Goal: Task Accomplishment & Management: Manage account settings

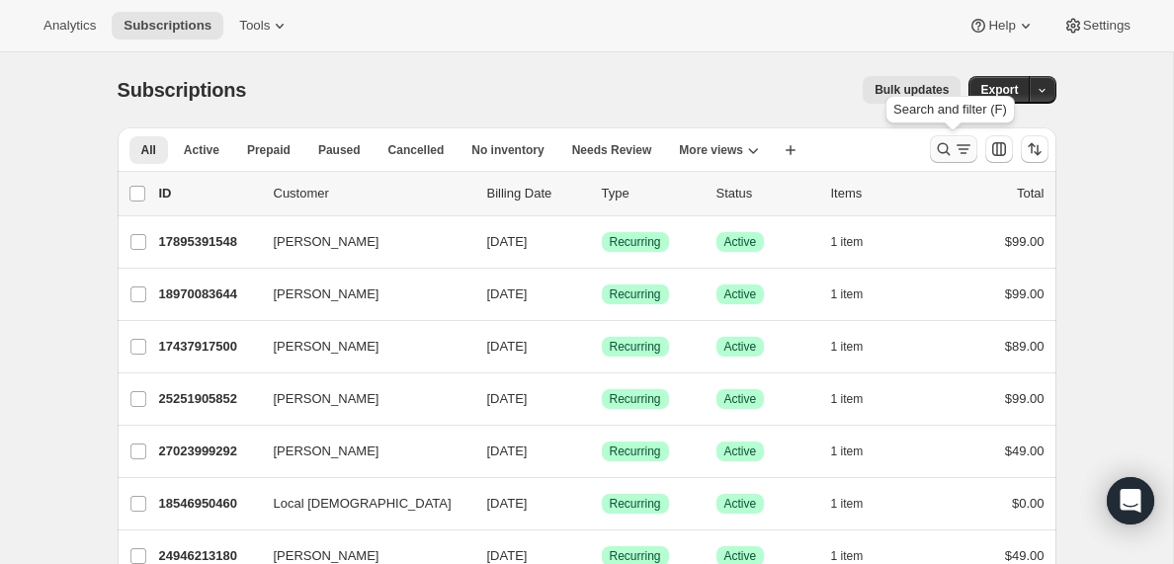
click at [961, 148] on icon "Search and filter results" at bounding box center [964, 149] width 20 height 20
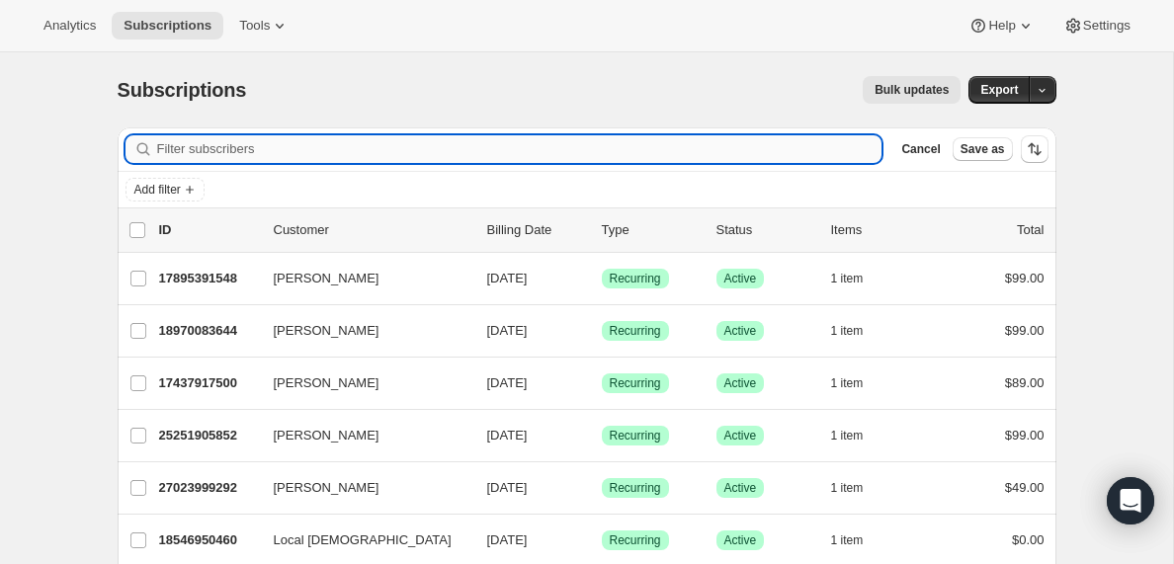
click at [295, 145] on input "Filter subscribers" at bounding box center [519, 149] width 725 height 28
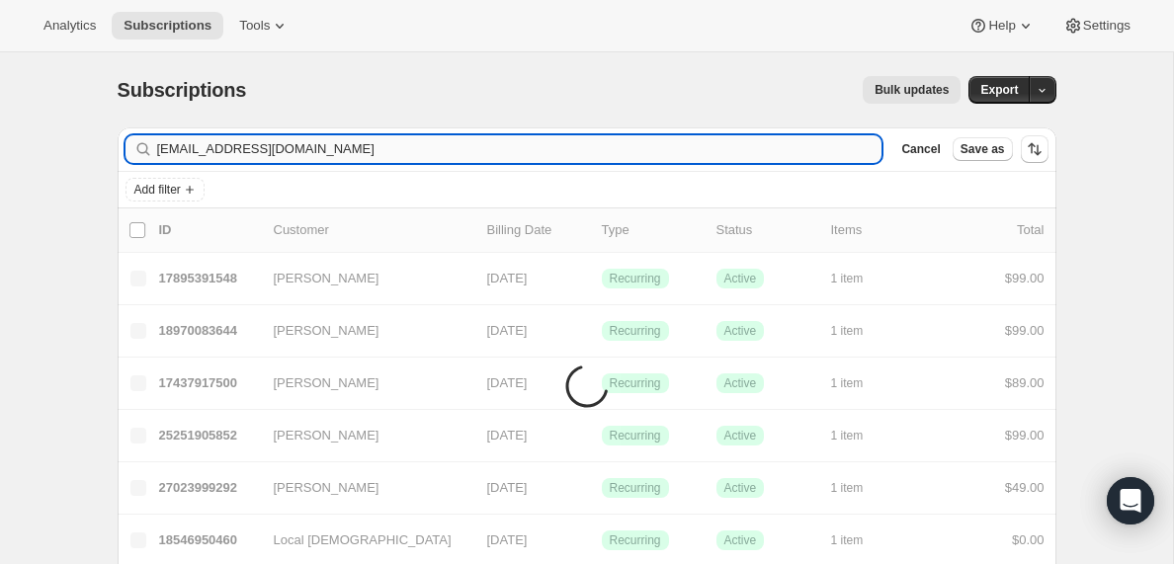
type input "[EMAIL_ADDRESS][DOMAIN_NAME]"
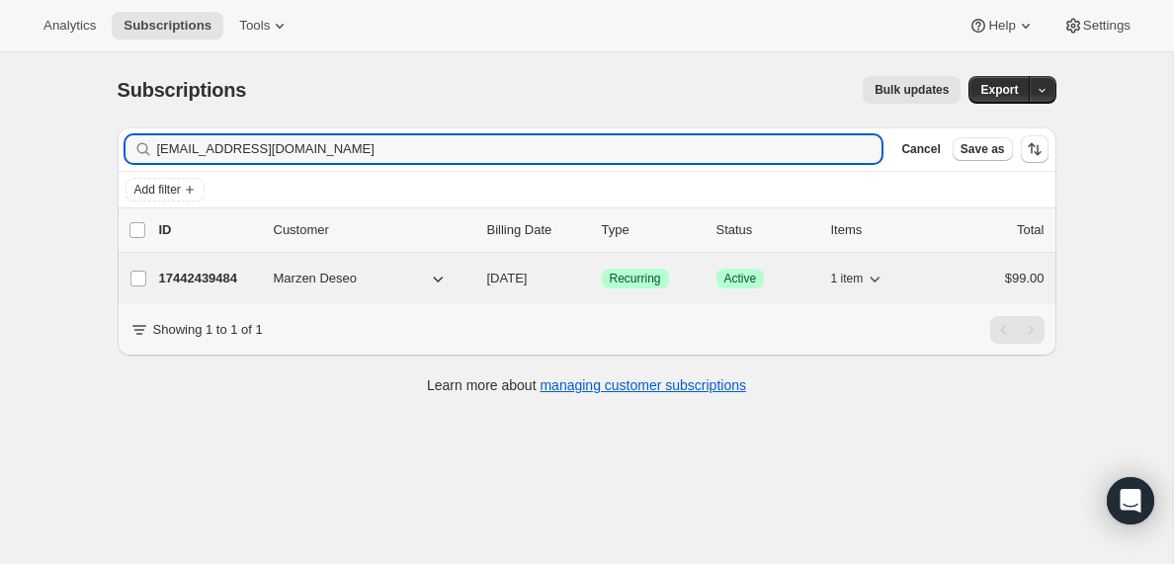
click at [213, 277] on p "17442439484" at bounding box center [208, 279] width 99 height 20
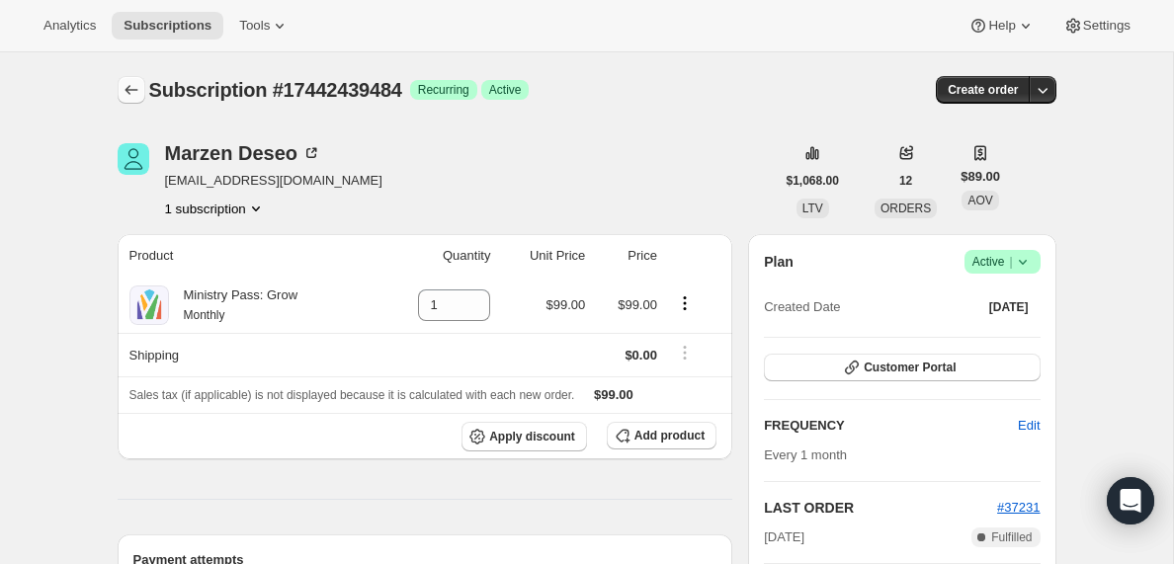
click at [132, 87] on icon "Subscriptions" at bounding box center [132, 90] width 20 height 20
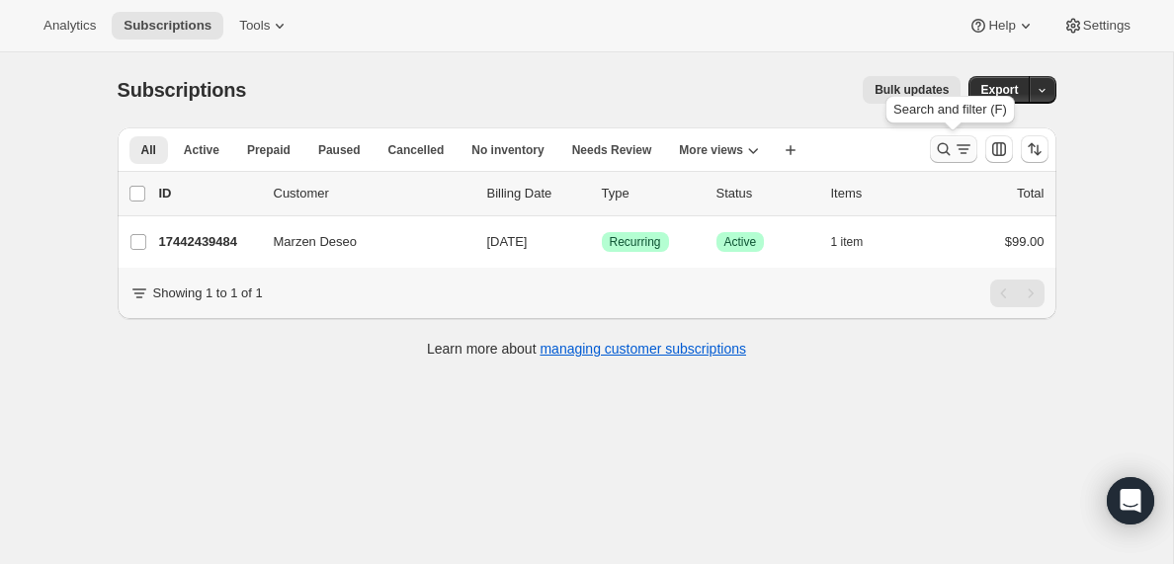
click at [958, 151] on icon "Search and filter results" at bounding box center [964, 149] width 20 height 20
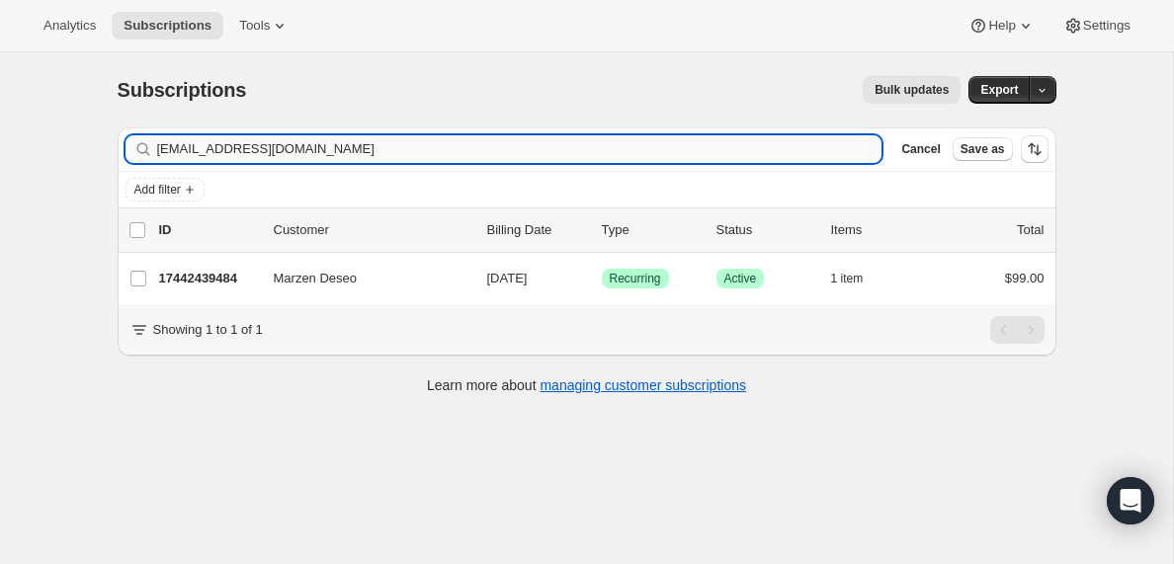
click at [248, 146] on input "[EMAIL_ADDRESS][DOMAIN_NAME]" at bounding box center [519, 149] width 725 height 28
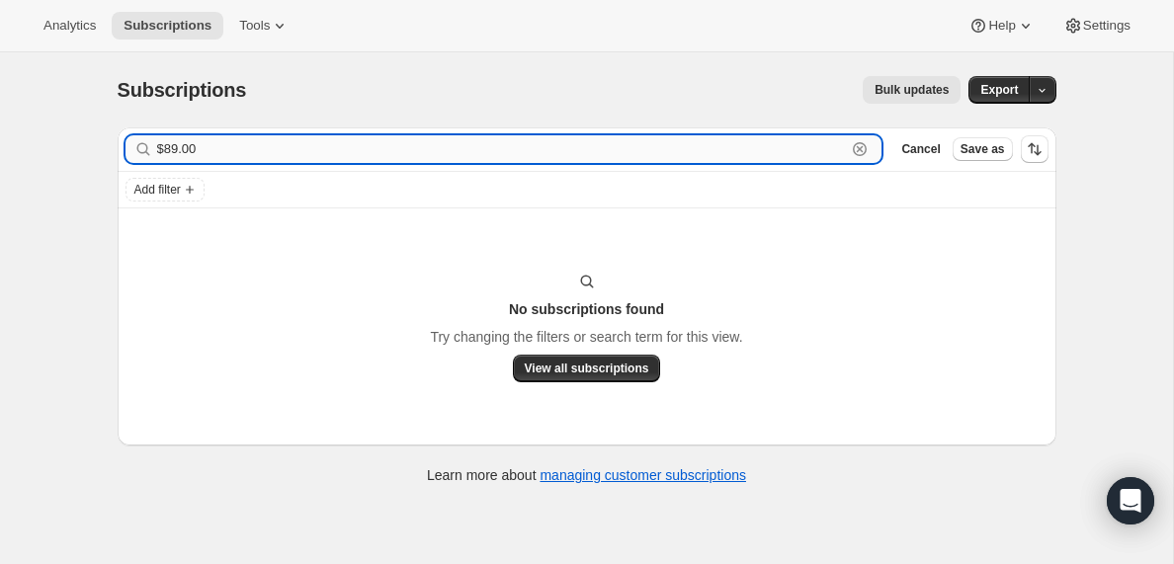
click at [200, 145] on input "$89.00" at bounding box center [502, 149] width 690 height 28
paste input "[EMAIL_ADDRESS][DOMAIN_NAME]"
type input "[EMAIL_ADDRESS][DOMAIN_NAME]"
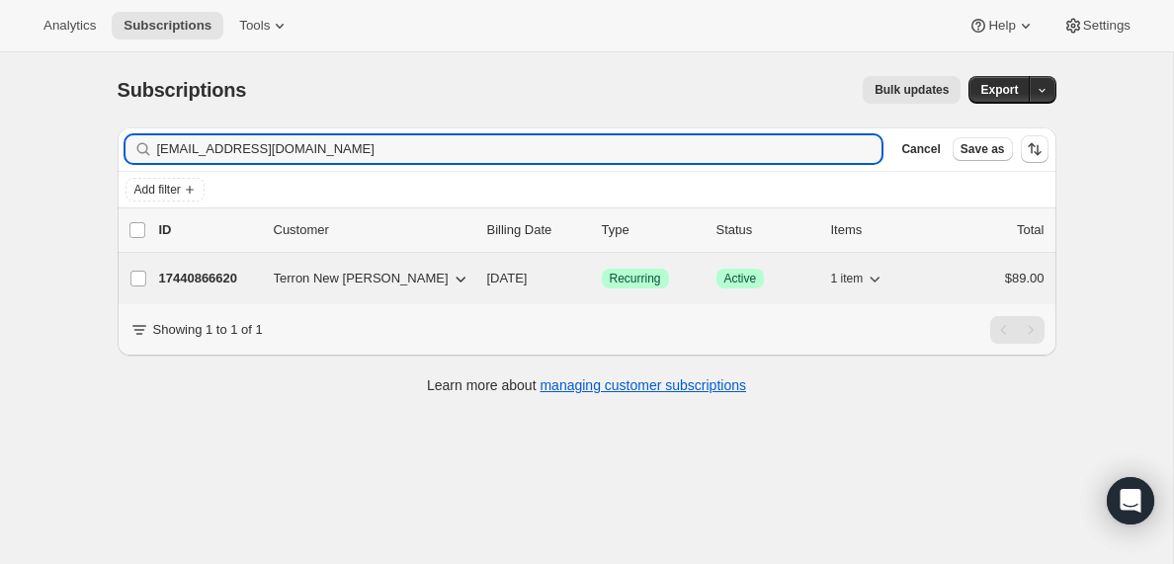
click at [218, 280] on p "17440866620" at bounding box center [208, 279] width 99 height 20
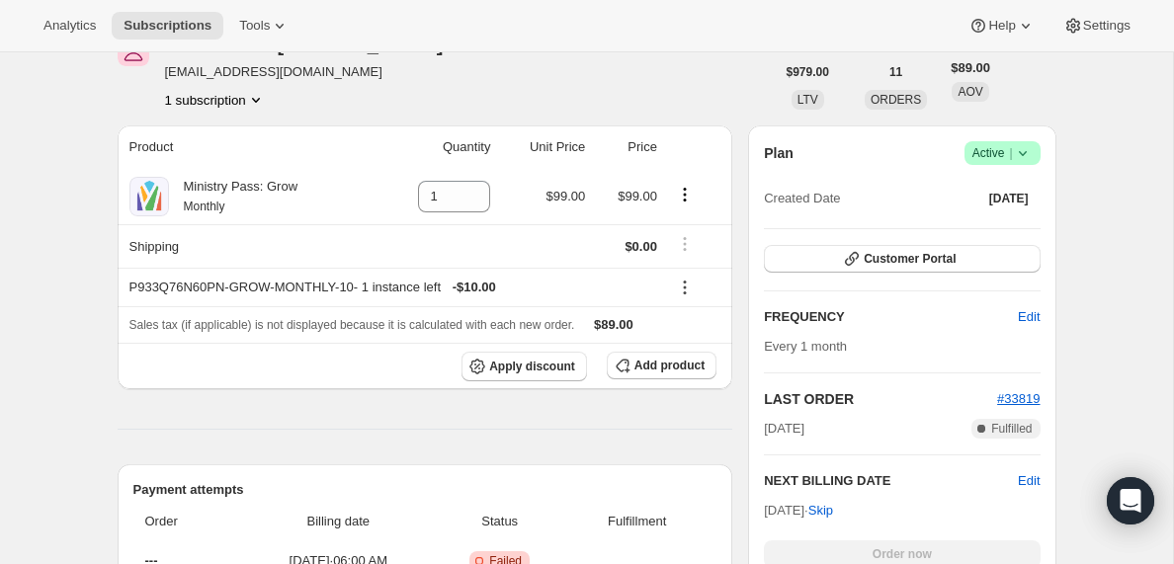
scroll to position [284, 0]
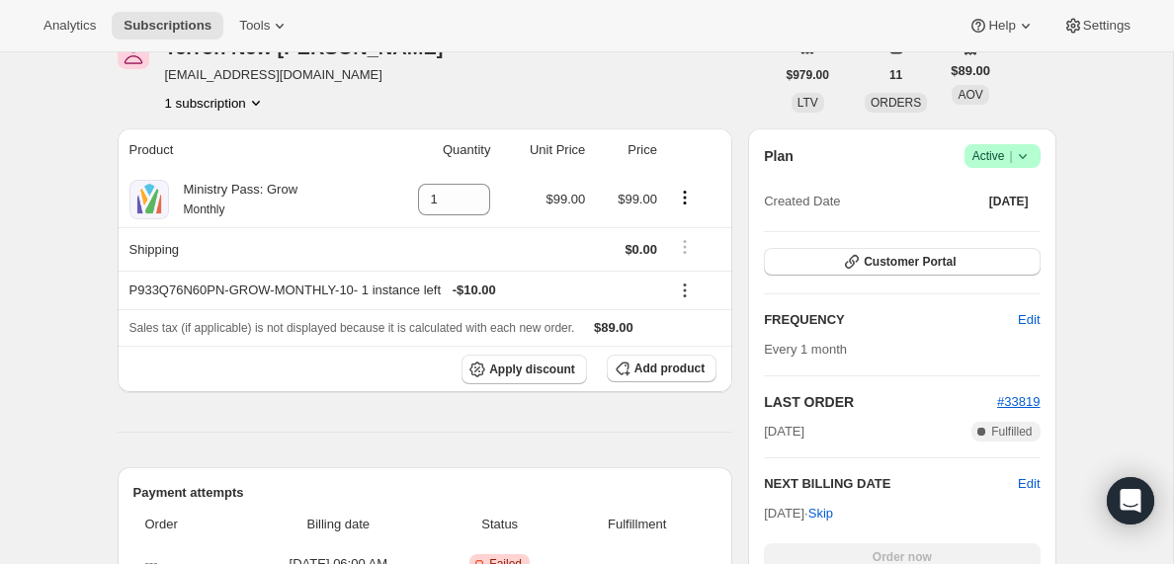
click at [1026, 156] on icon at bounding box center [1023, 156] width 20 height 20
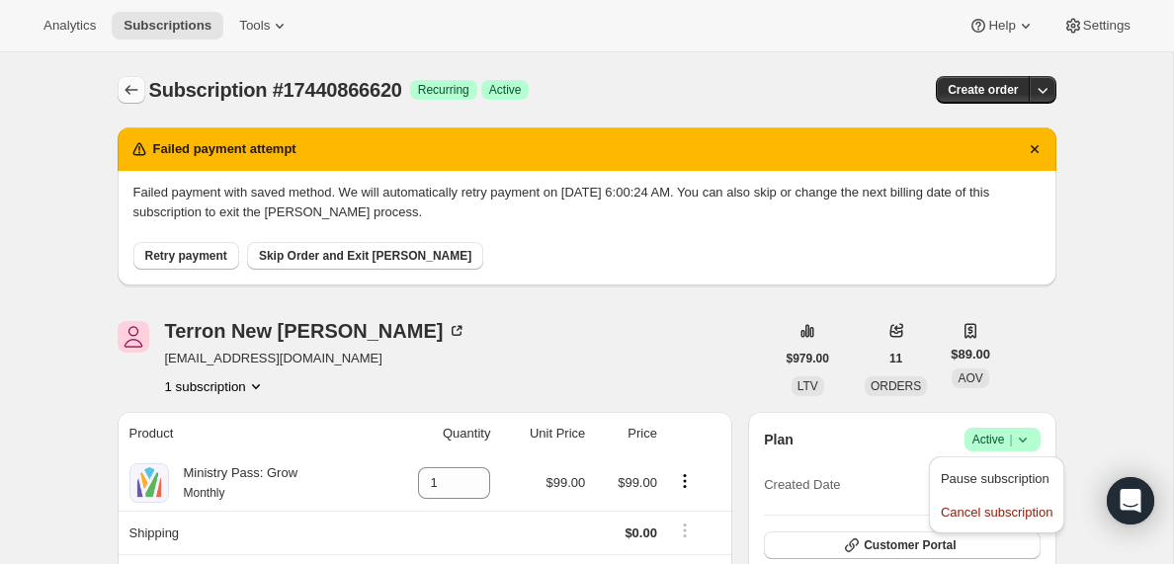
click at [125, 90] on icon "Subscriptions" at bounding box center [131, 90] width 13 height 10
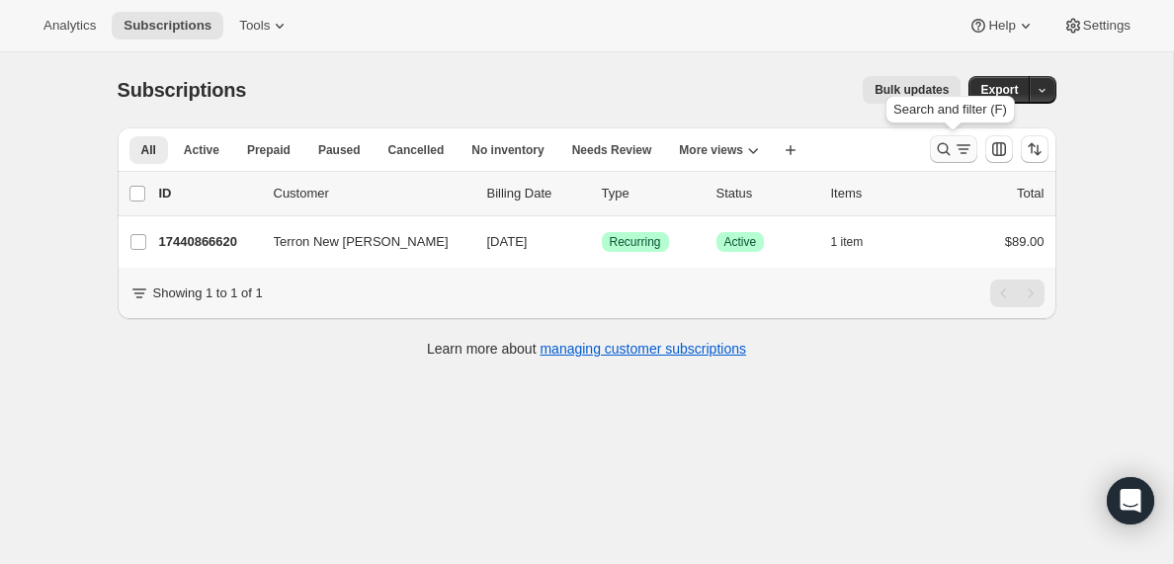
click at [956, 147] on icon "Search and filter results" at bounding box center [964, 149] width 20 height 20
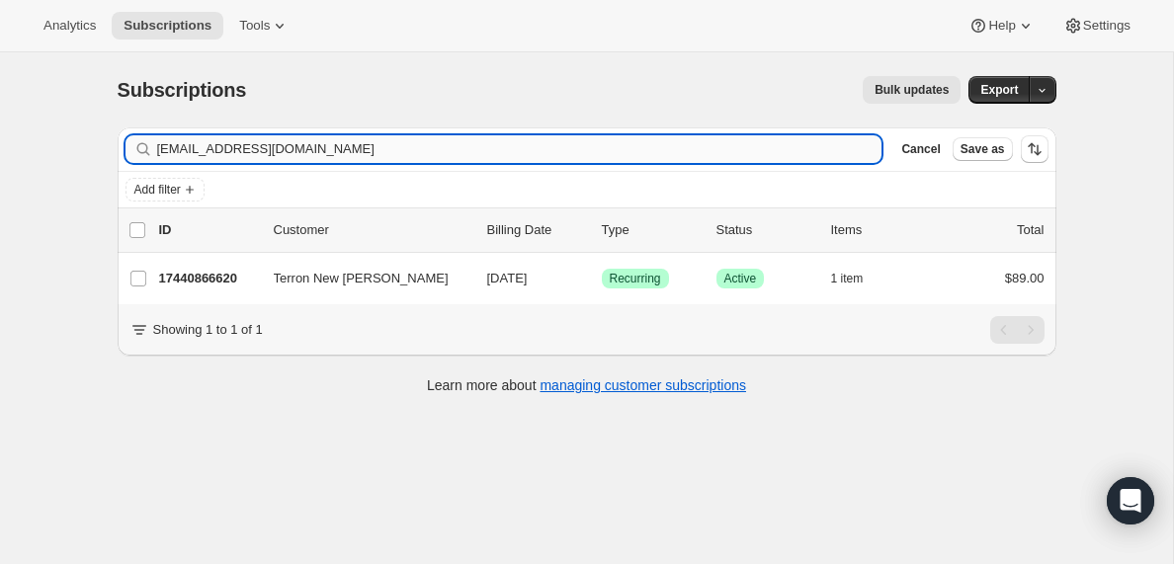
click at [379, 156] on input "[EMAIL_ADDRESS][DOMAIN_NAME]" at bounding box center [519, 149] width 725 height 28
type input "p"
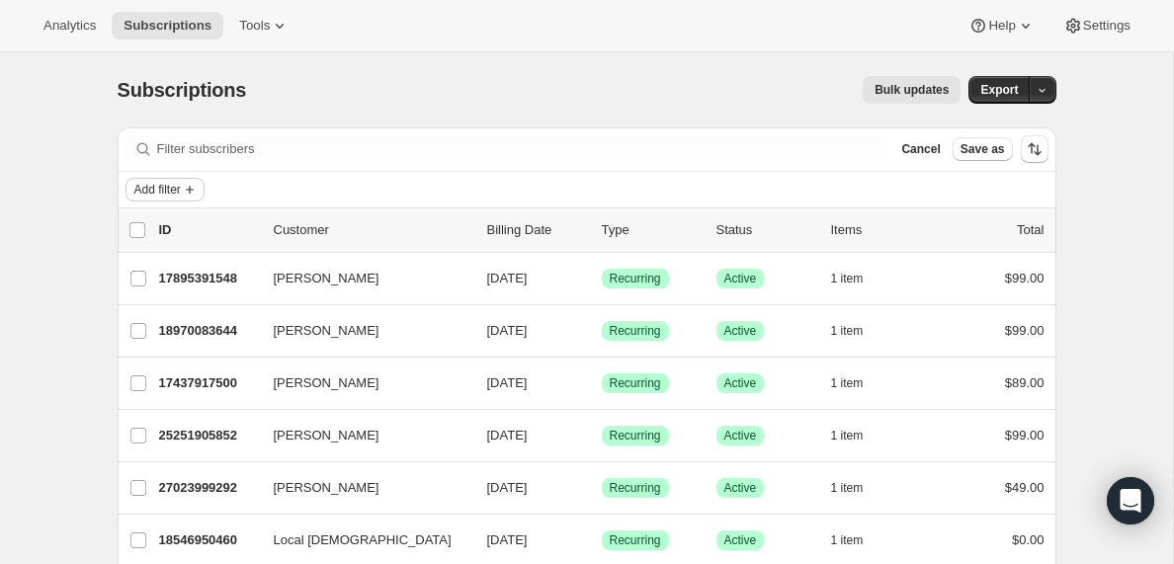
click at [181, 193] on span "Add filter" at bounding box center [157, 190] width 46 height 16
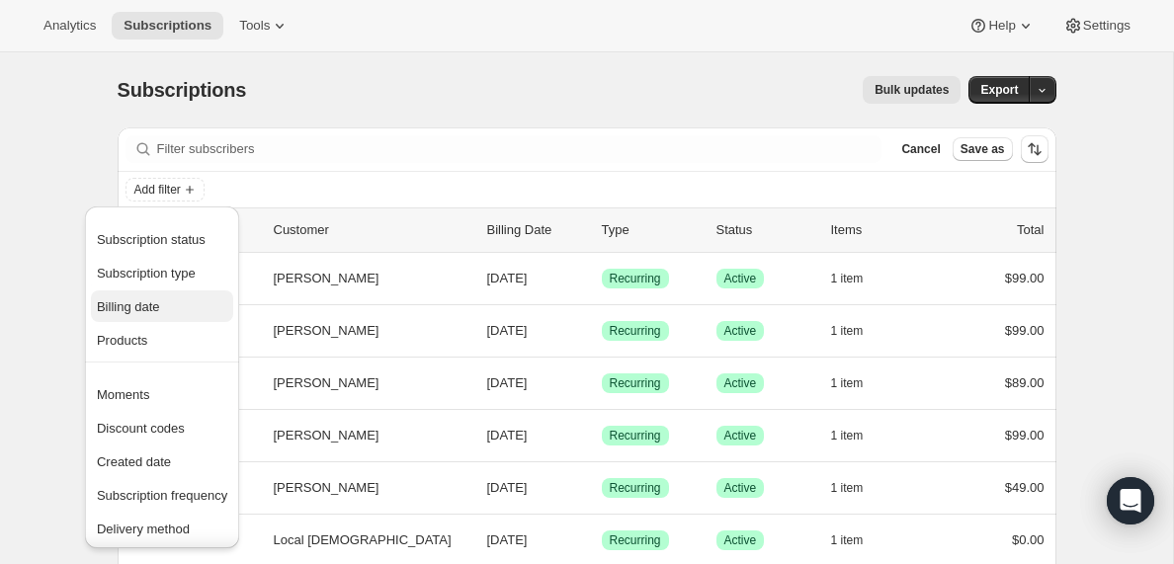
click at [152, 306] on span "Billing date" at bounding box center [128, 306] width 63 height 15
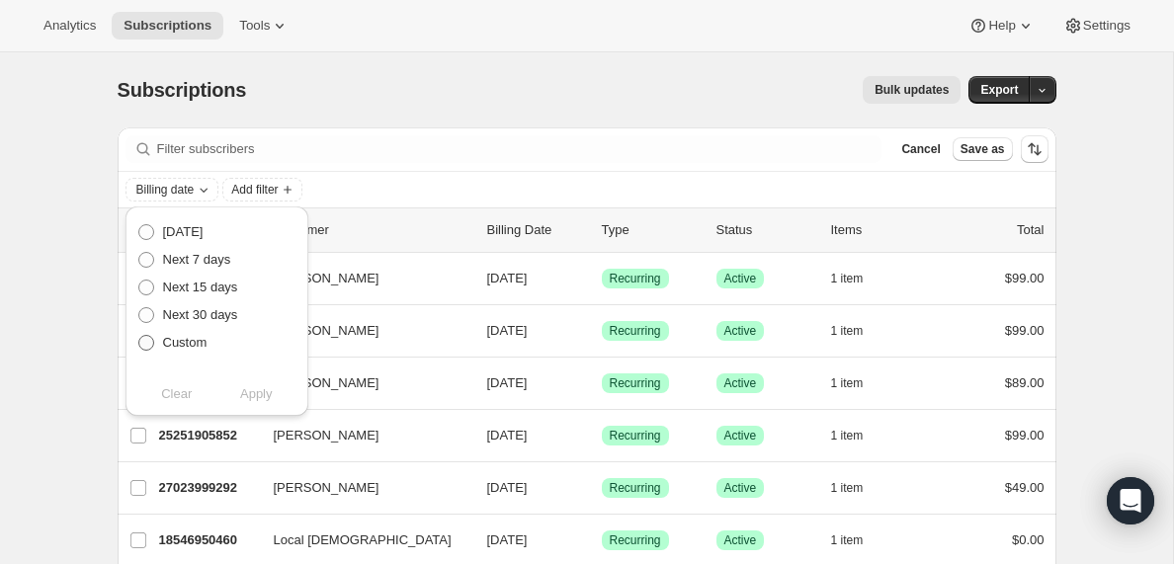
click at [145, 349] on span at bounding box center [146, 343] width 16 height 16
click at [139, 336] on input "Custom" at bounding box center [138, 335] width 1 height 1
radio input "true"
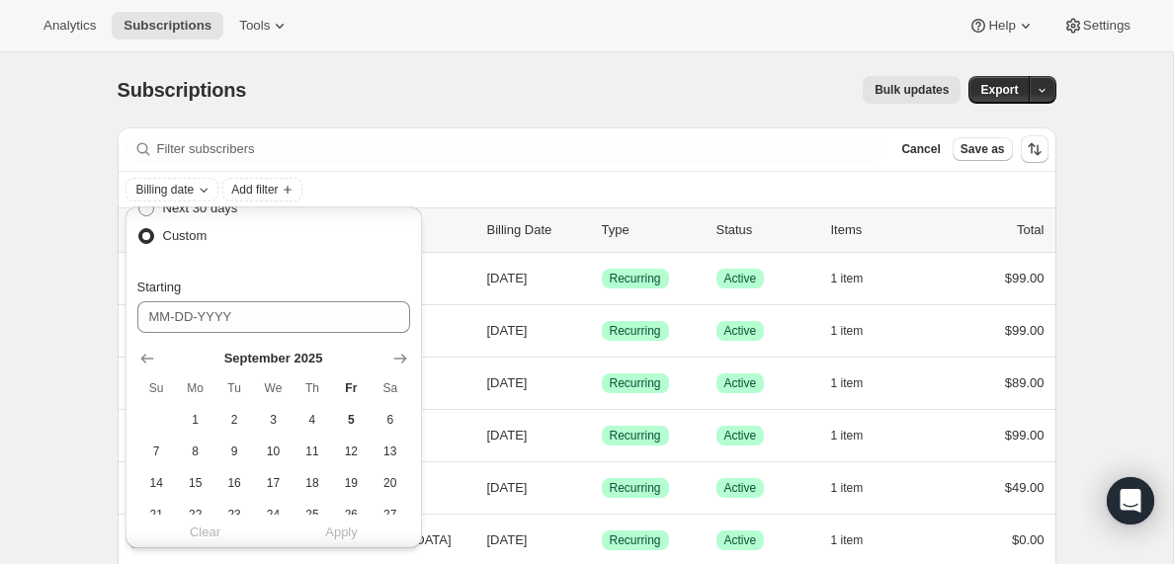
scroll to position [143, 0]
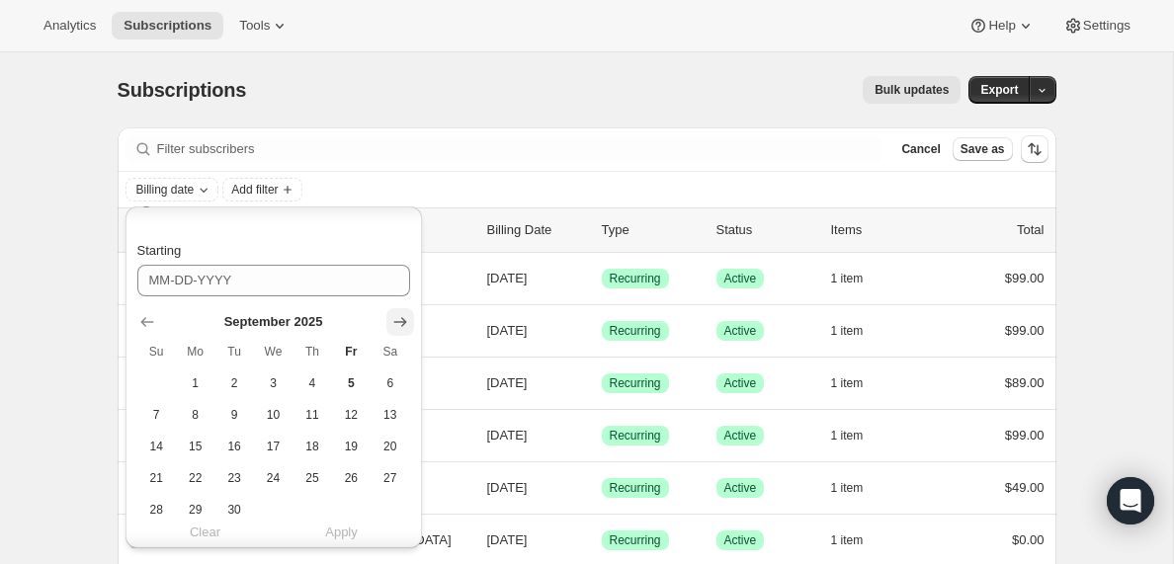
click at [397, 323] on icon "Show next month, October 2025" at bounding box center [400, 322] width 20 height 20
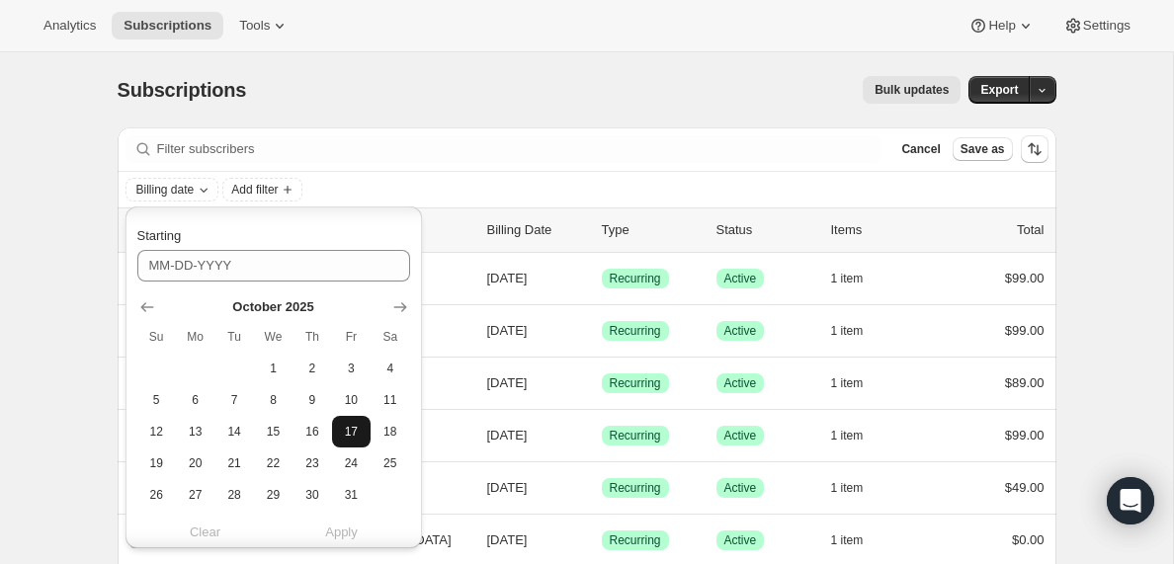
scroll to position [161, 0]
click at [385, 375] on button "4" at bounding box center [390, 366] width 39 height 32
type input "[DATE]"
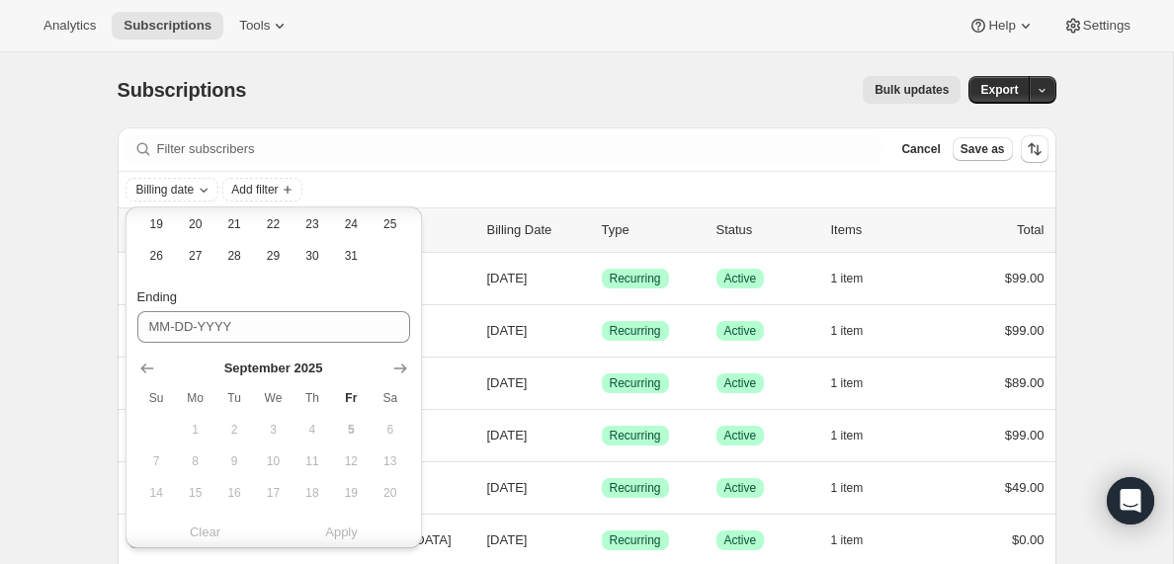
scroll to position [411, 0]
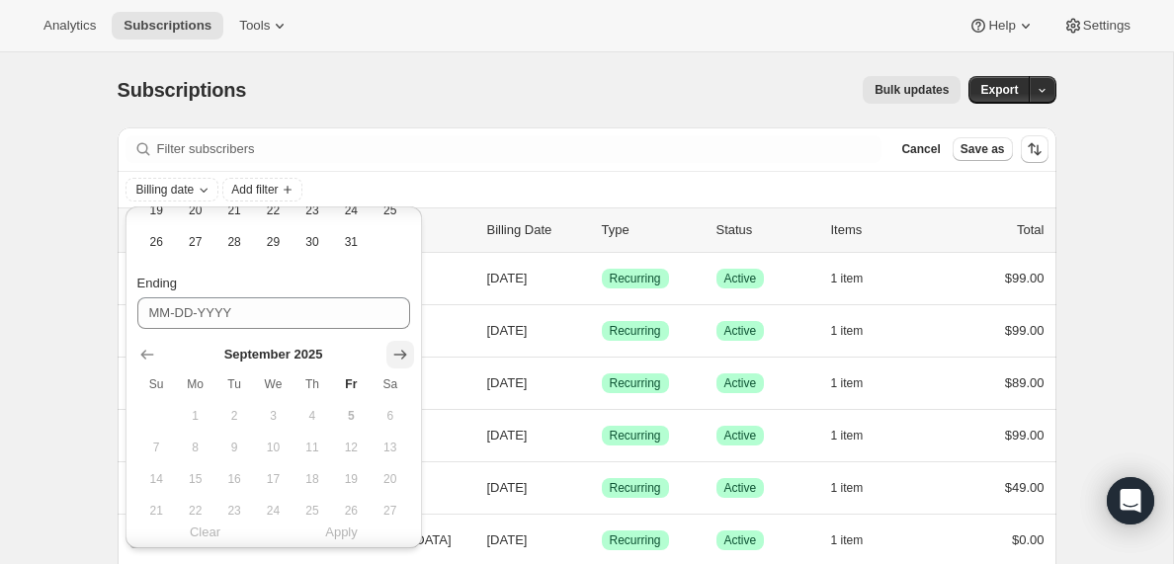
click at [397, 357] on icon "Show next month, October 2025" at bounding box center [400, 355] width 20 height 20
click at [159, 454] on span "5" at bounding box center [156, 448] width 23 height 16
type input "[DATE]"
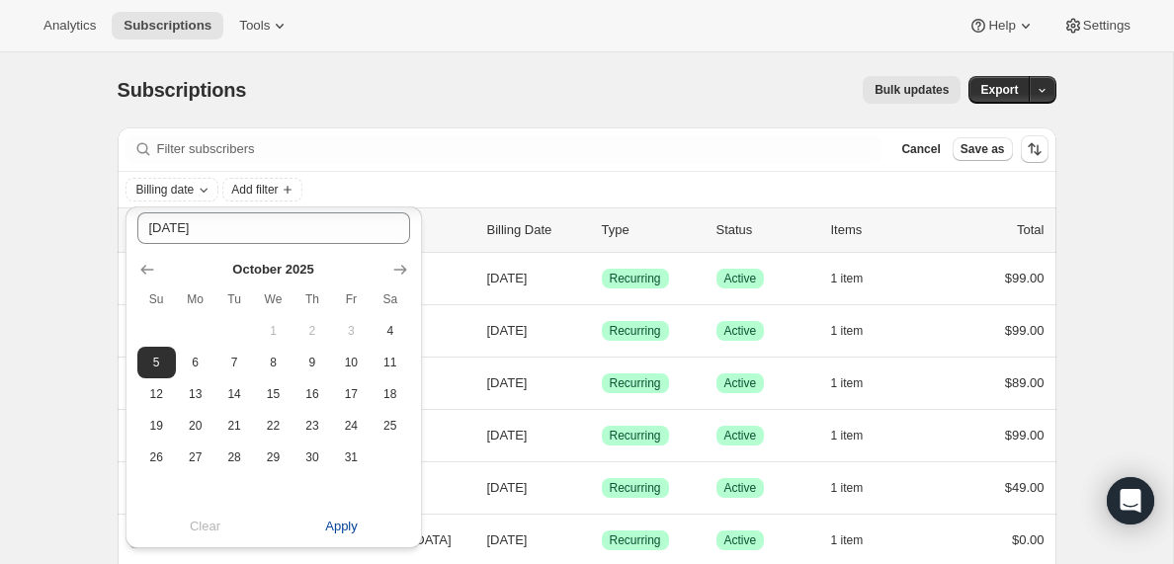
click at [341, 529] on span "Apply" at bounding box center [341, 527] width 33 height 20
click at [371, 188] on span "Add filter" at bounding box center [347, 190] width 46 height 16
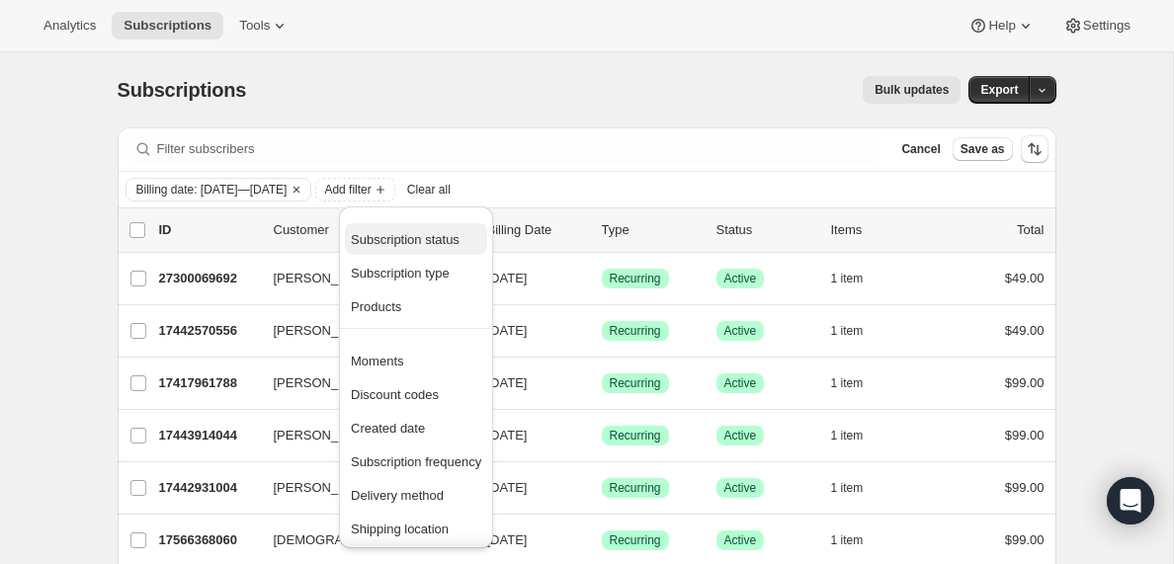
click at [402, 241] on span "Subscription status" at bounding box center [405, 239] width 109 height 15
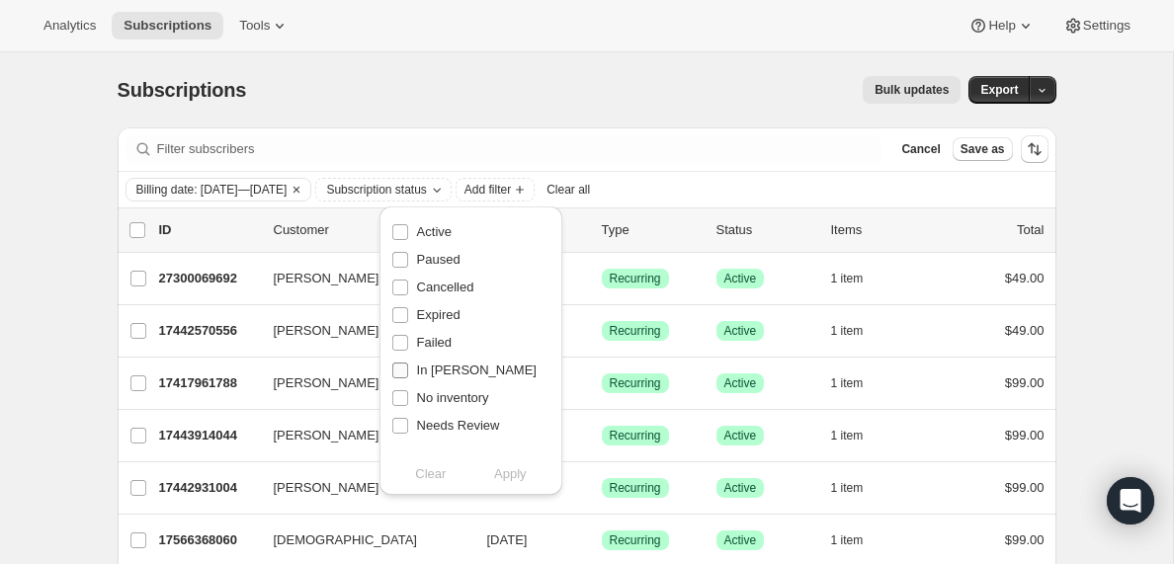
click at [399, 369] on input "In [PERSON_NAME]" at bounding box center [400, 371] width 16 height 16
checkbox input "true"
click at [511, 476] on span "Apply" at bounding box center [510, 474] width 33 height 20
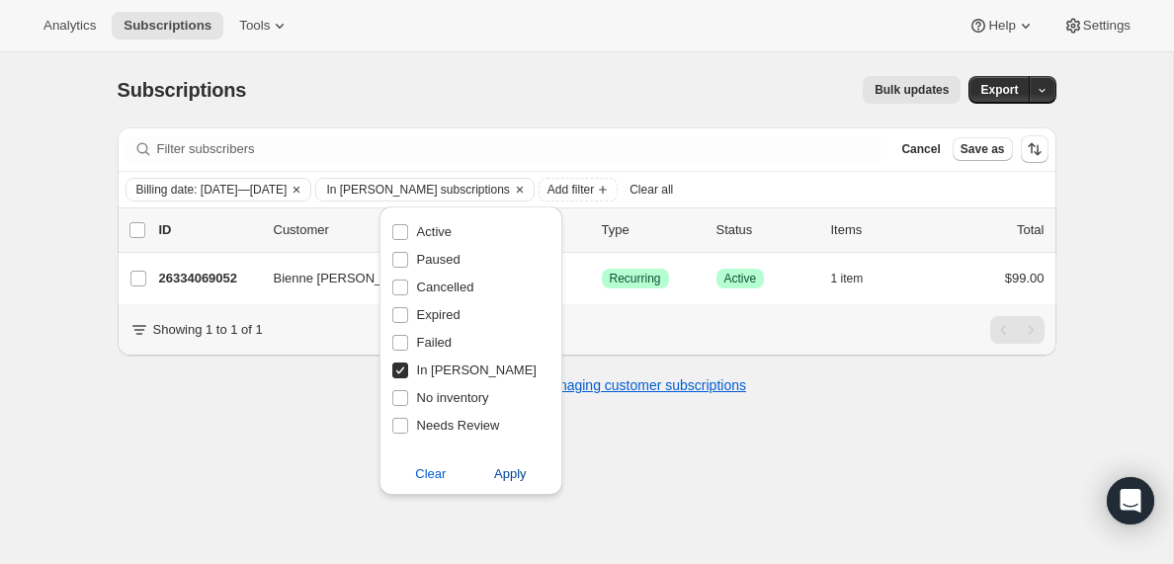
click at [508, 469] on span "Apply" at bounding box center [510, 474] width 33 height 20
click at [140, 231] on input "0 selected" at bounding box center [137, 230] width 16 height 16
checkbox input "true"
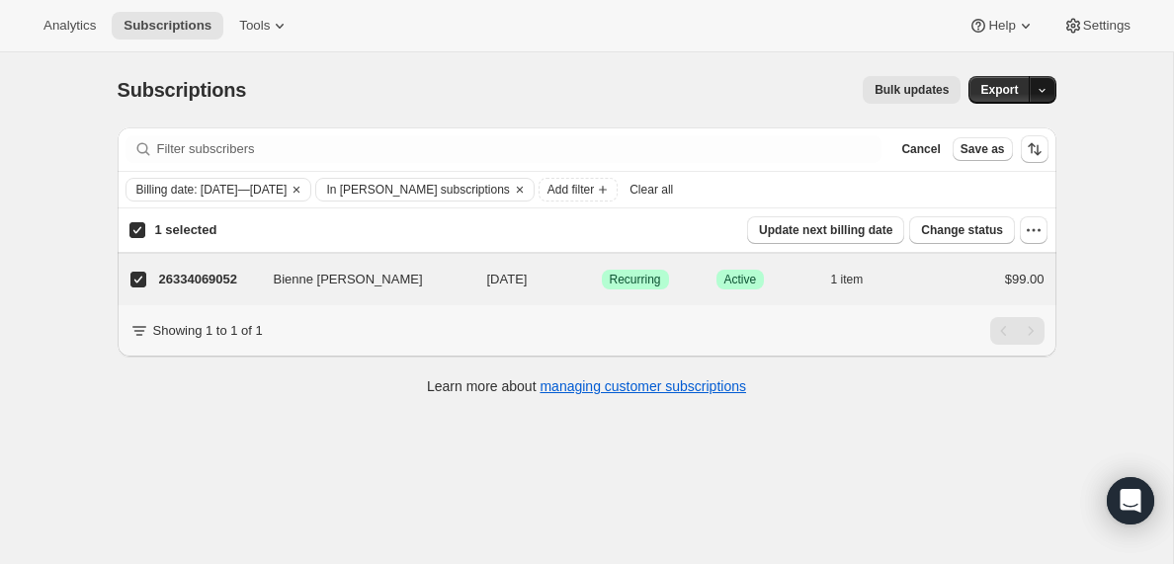
click at [1044, 91] on icon "button" at bounding box center [1042, 90] width 13 height 13
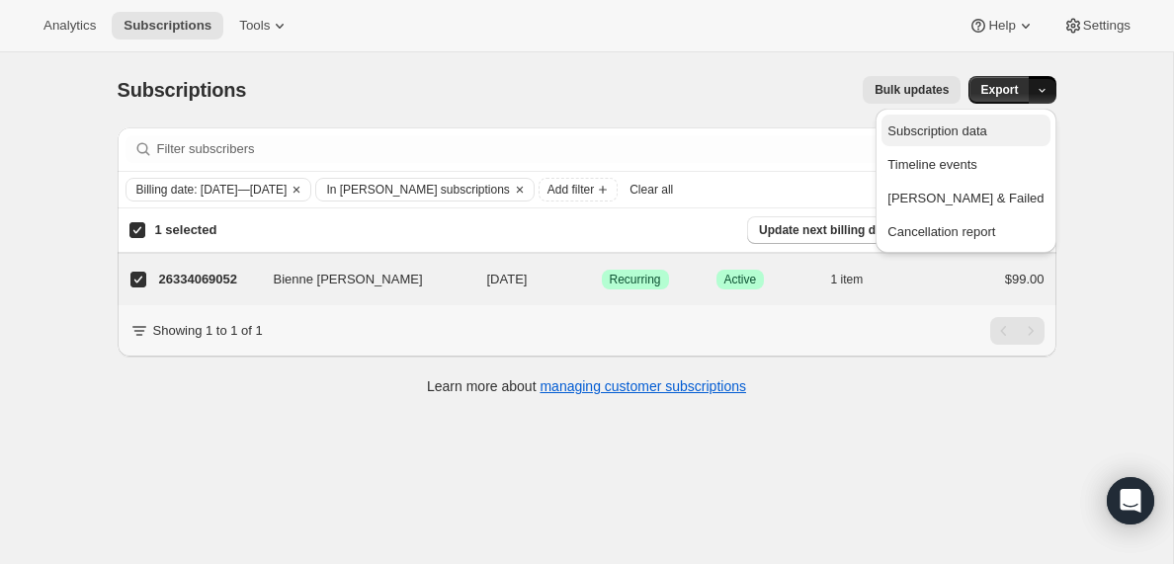
click at [983, 128] on span "Subscription data" at bounding box center [936, 131] width 99 height 15
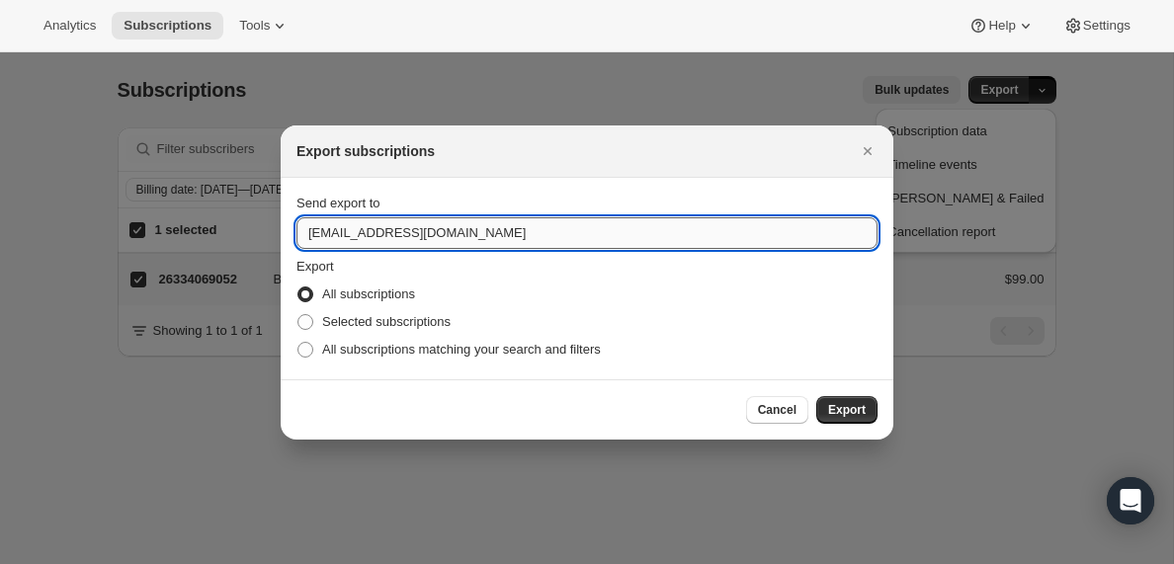
click at [359, 232] on input "[EMAIL_ADDRESS][DOMAIN_NAME]" at bounding box center [586, 233] width 581 height 32
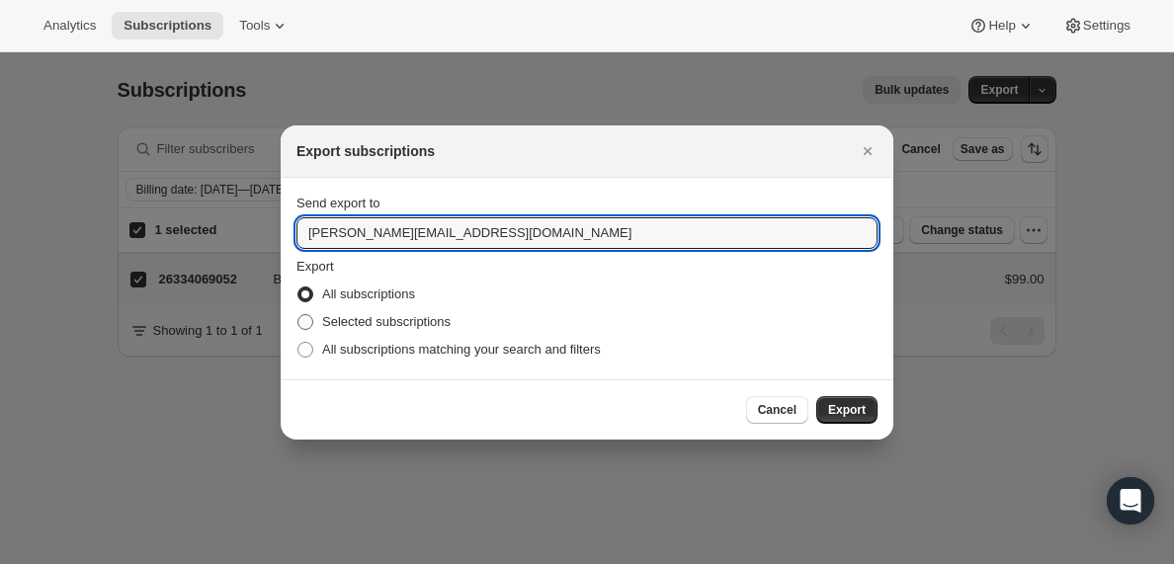
type input "[PERSON_NAME][EMAIL_ADDRESS][DOMAIN_NAME]"
click at [307, 321] on span ":rho:" at bounding box center [305, 322] width 16 height 16
click at [298, 315] on input "Selected subscriptions" at bounding box center [297, 314] width 1 height 1
radio input "true"
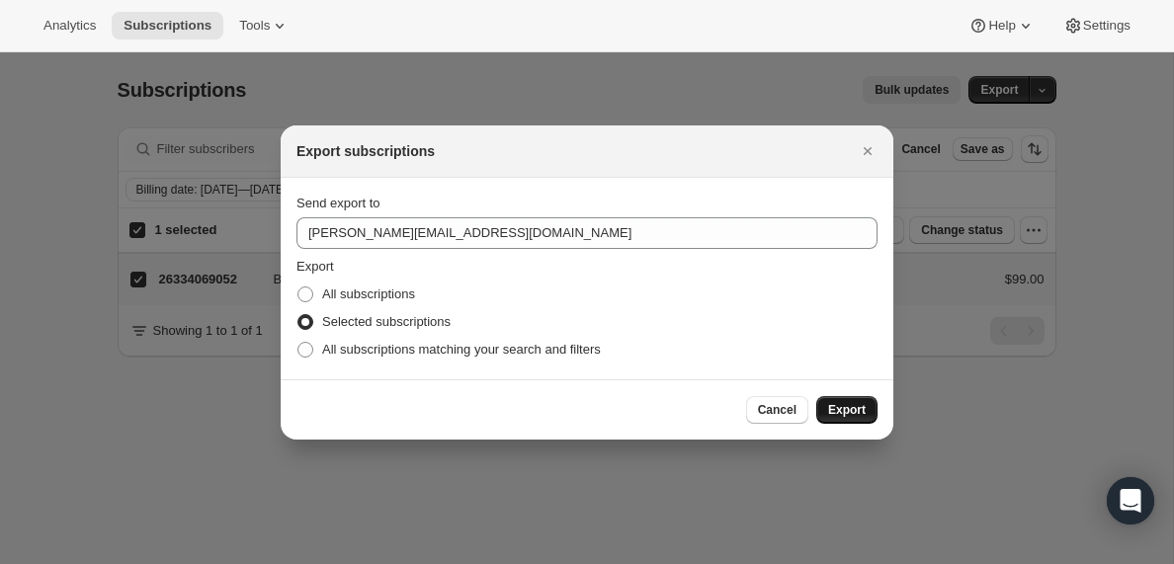
click at [856, 414] on span "Export" at bounding box center [847, 410] width 38 height 16
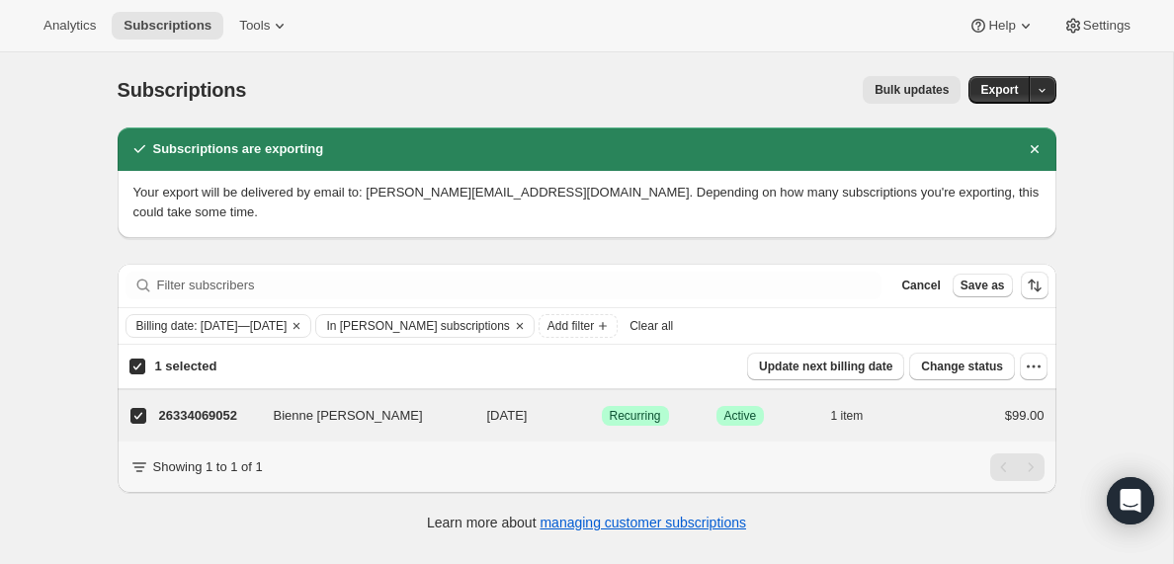
click at [673, 328] on span "Clear all" at bounding box center [650, 326] width 43 height 16
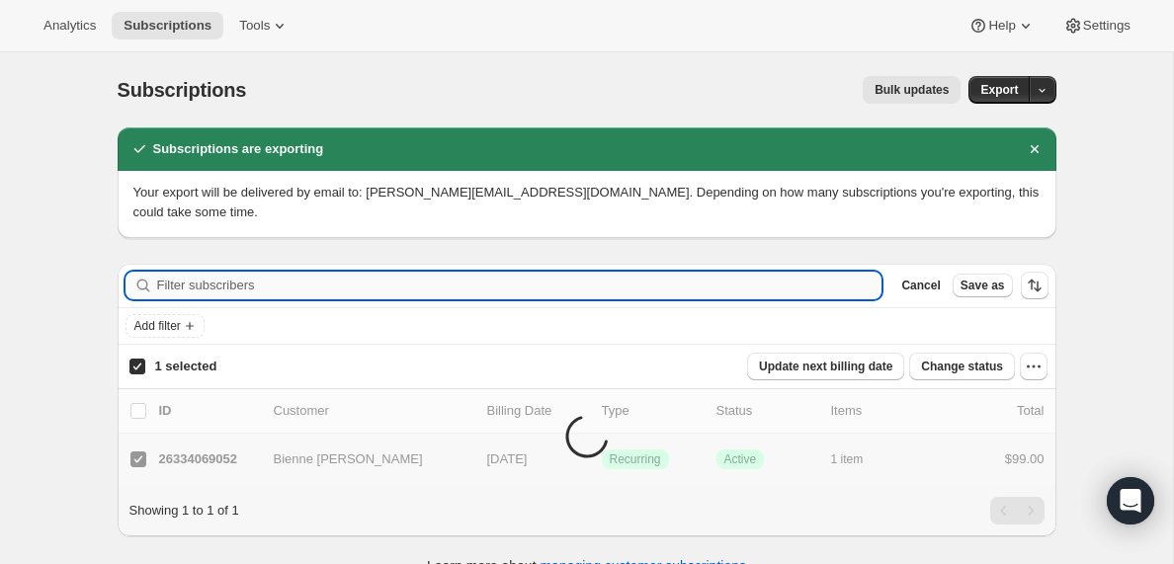
click at [255, 279] on input "Filter subscribers" at bounding box center [519, 286] width 725 height 28
checkbox input "false"
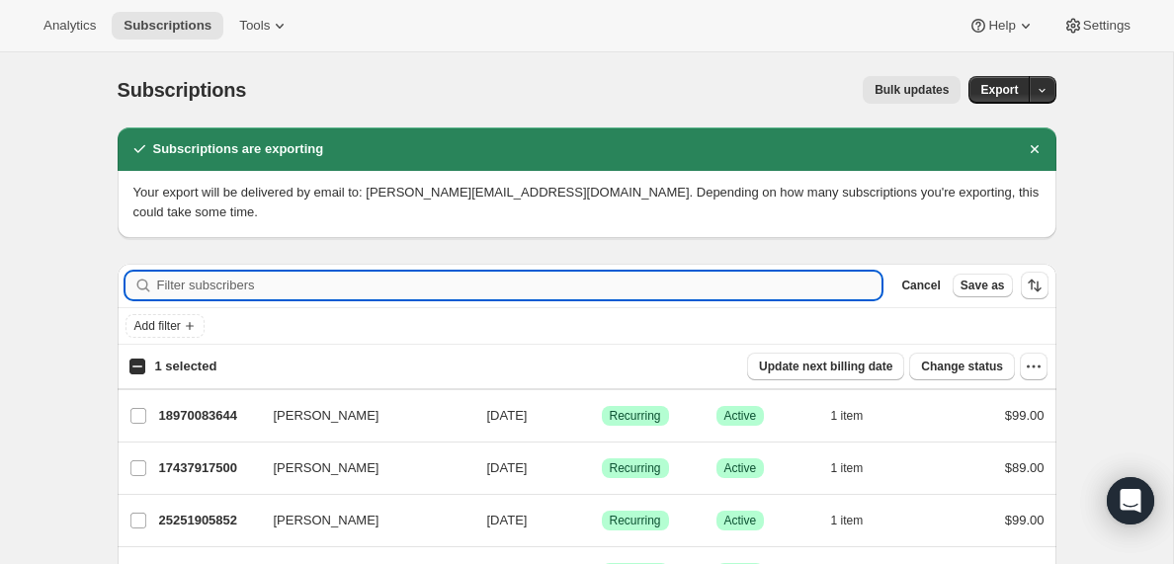
paste input "[EMAIL_ADDRESS][DOMAIN_NAME]"
type input "[EMAIL_ADDRESS][DOMAIN_NAME]"
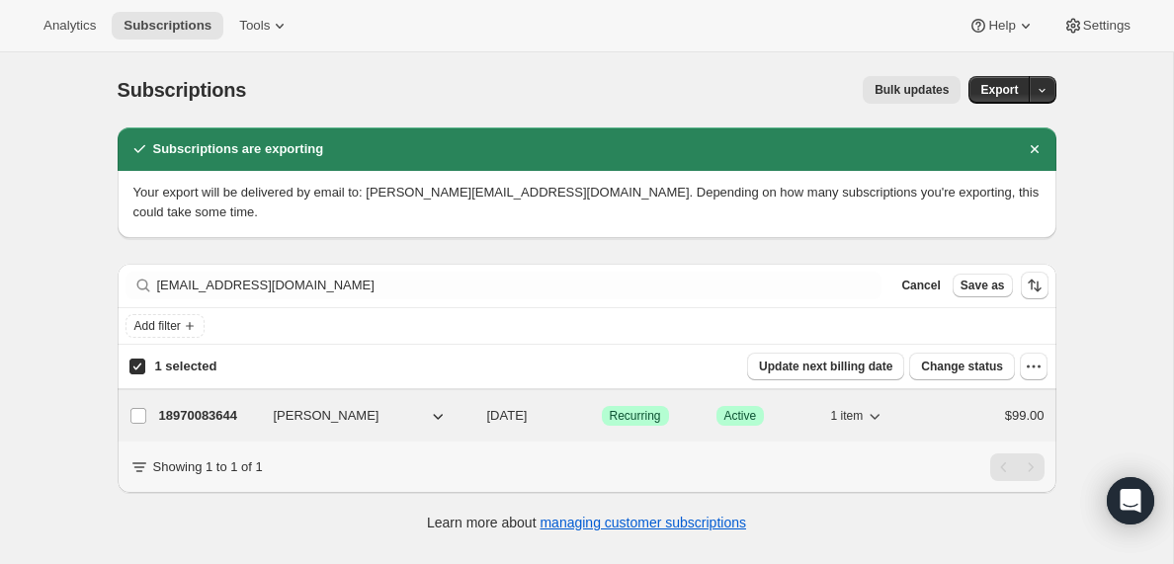
click at [184, 410] on p "18970083644" at bounding box center [208, 416] width 99 height 20
checkbox input "false"
checkbox input "true"
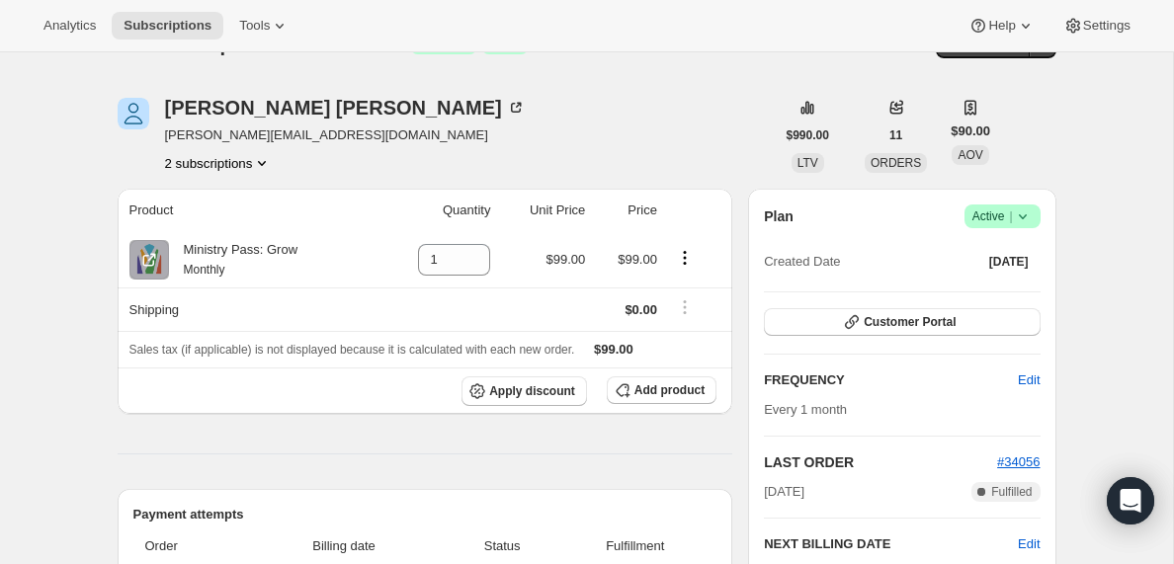
scroll to position [44, 0]
click at [260, 167] on icon "Product actions" at bounding box center [262, 164] width 20 height 20
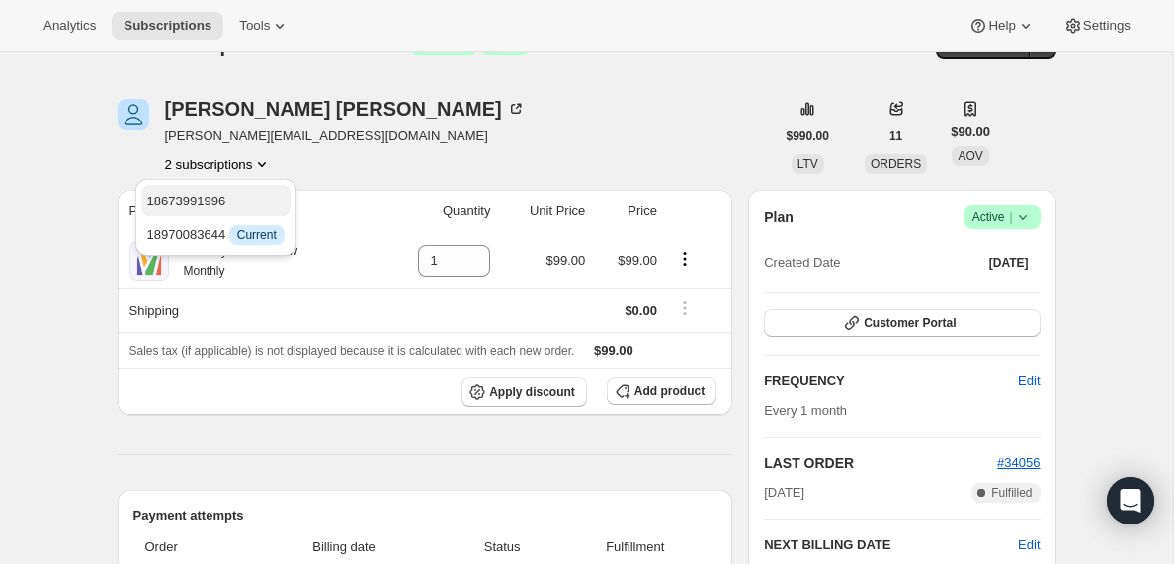
click at [211, 202] on span "18673991996" at bounding box center [186, 201] width 79 height 15
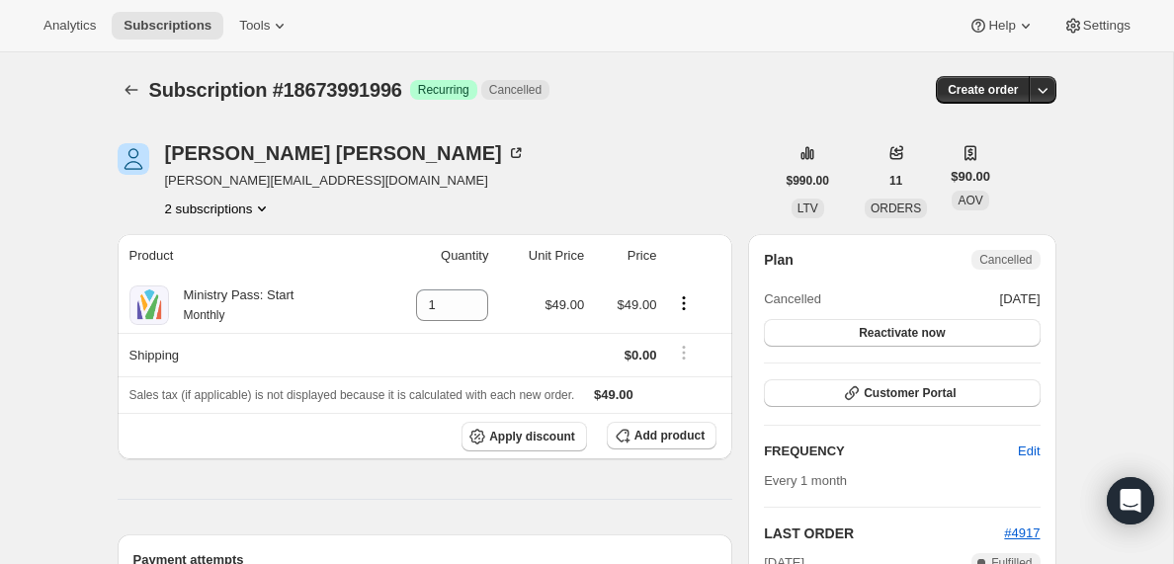
click at [268, 211] on icon "Product actions" at bounding box center [262, 209] width 20 height 20
click at [211, 288] on span "18970083644" at bounding box center [216, 280] width 137 height 20
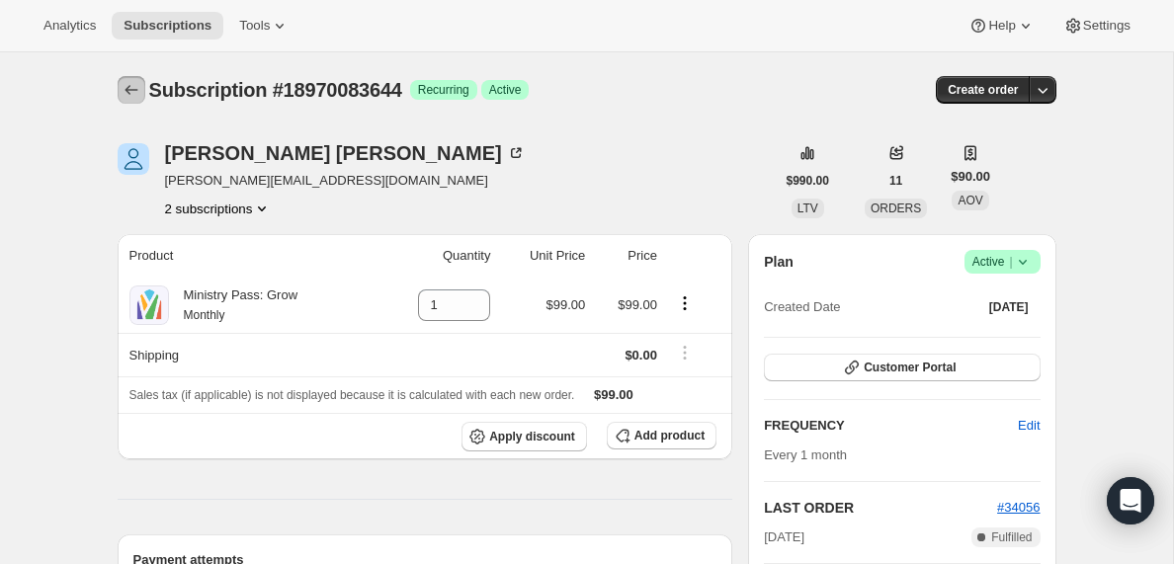
click at [129, 92] on icon "Subscriptions" at bounding box center [132, 90] width 20 height 20
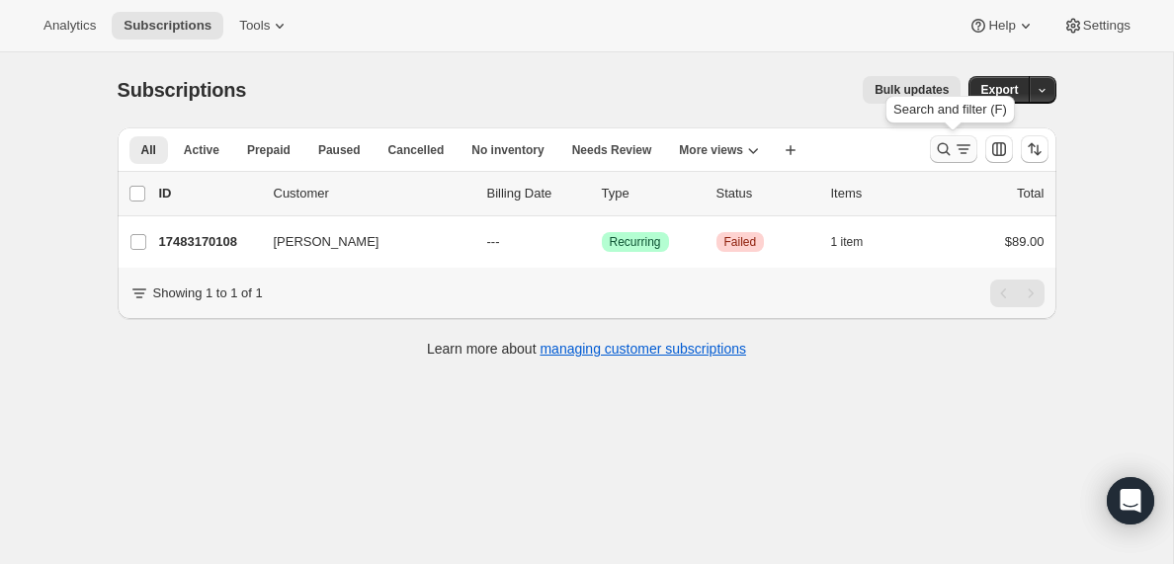
click at [956, 150] on icon "Search and filter results" at bounding box center [964, 149] width 20 height 20
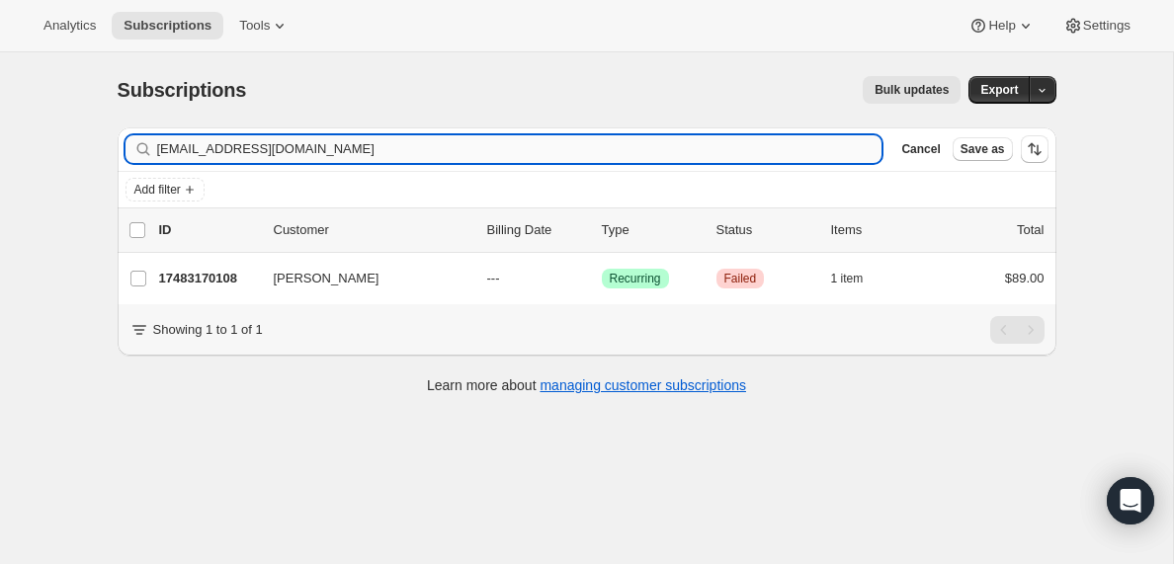
click at [231, 139] on input "[EMAIL_ADDRESS][DOMAIN_NAME]" at bounding box center [519, 149] width 725 height 28
click at [231, 135] on input "[EMAIL_ADDRESS][DOMAIN_NAME]" at bounding box center [519, 149] width 725 height 28
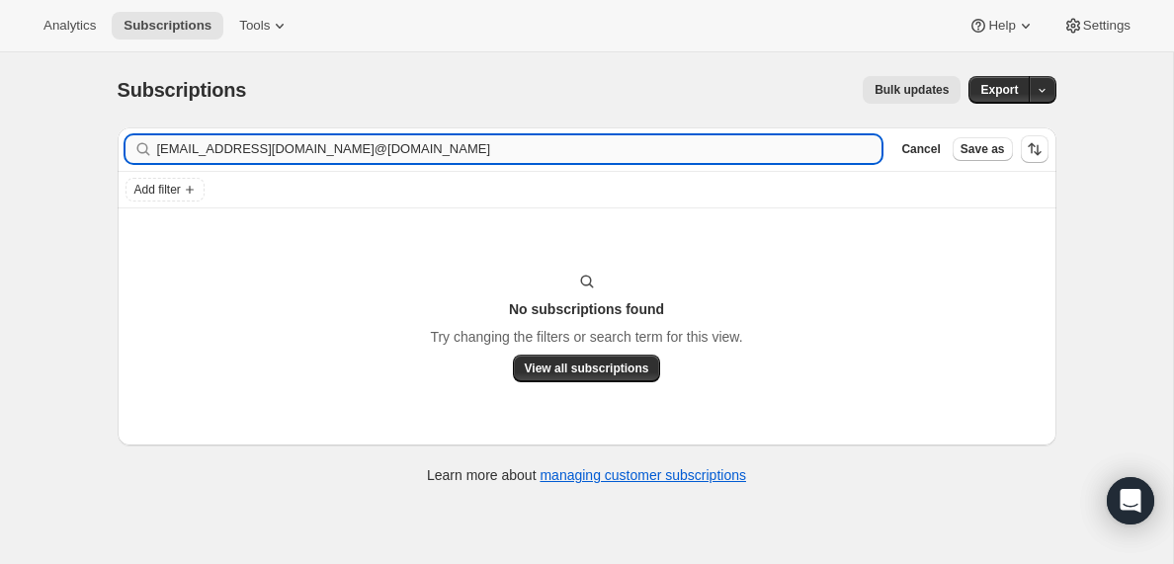
click at [231, 135] on input "[EMAIL_ADDRESS][DOMAIN_NAME]@[DOMAIN_NAME]" at bounding box center [519, 149] width 725 height 28
type input "[EMAIL_ADDRESS][DOMAIN_NAME]"
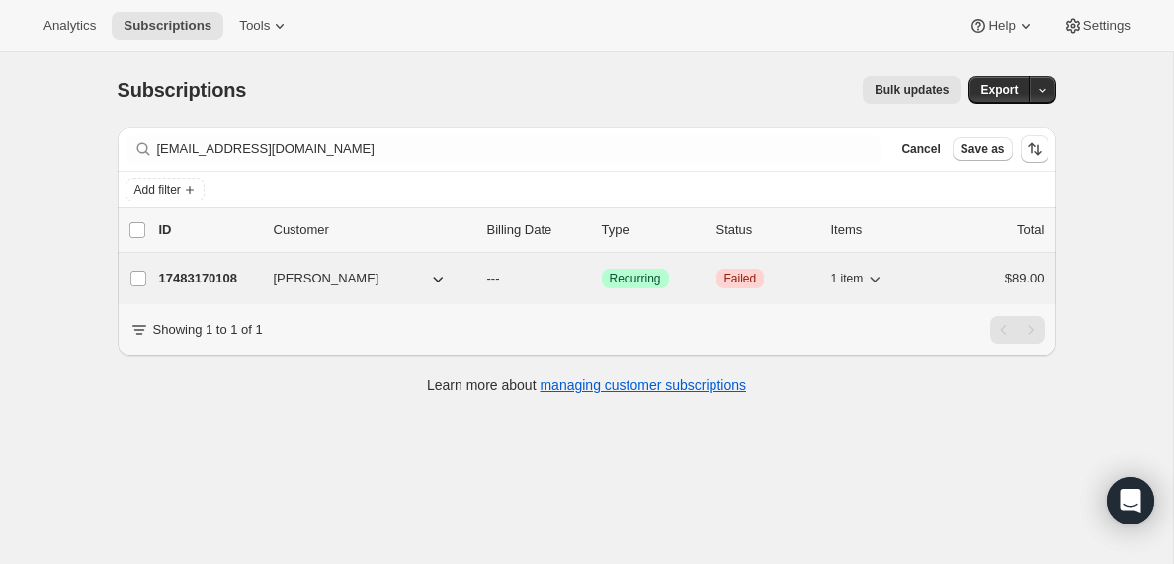
click at [196, 285] on p "17483170108" at bounding box center [208, 279] width 99 height 20
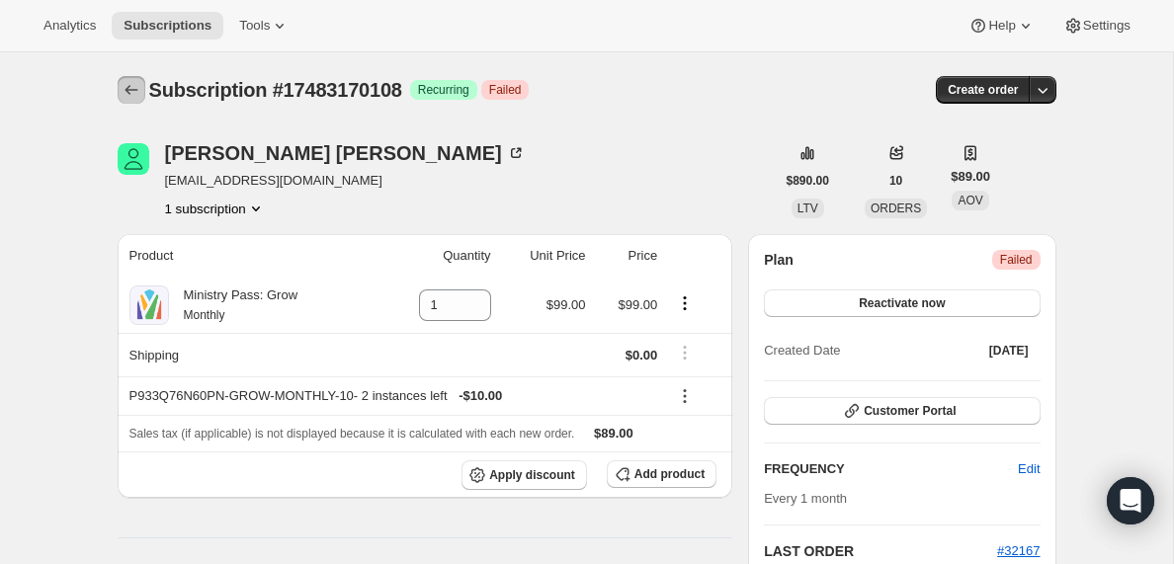
click at [132, 97] on icon "Subscriptions" at bounding box center [132, 90] width 20 height 20
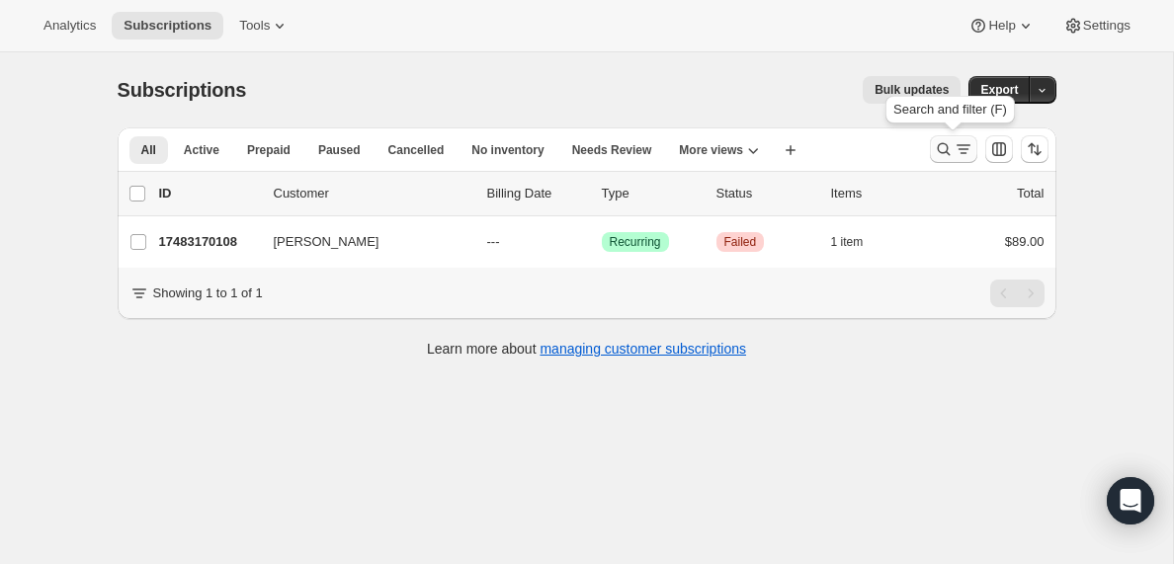
click at [957, 153] on icon "Search and filter results" at bounding box center [964, 149] width 20 height 20
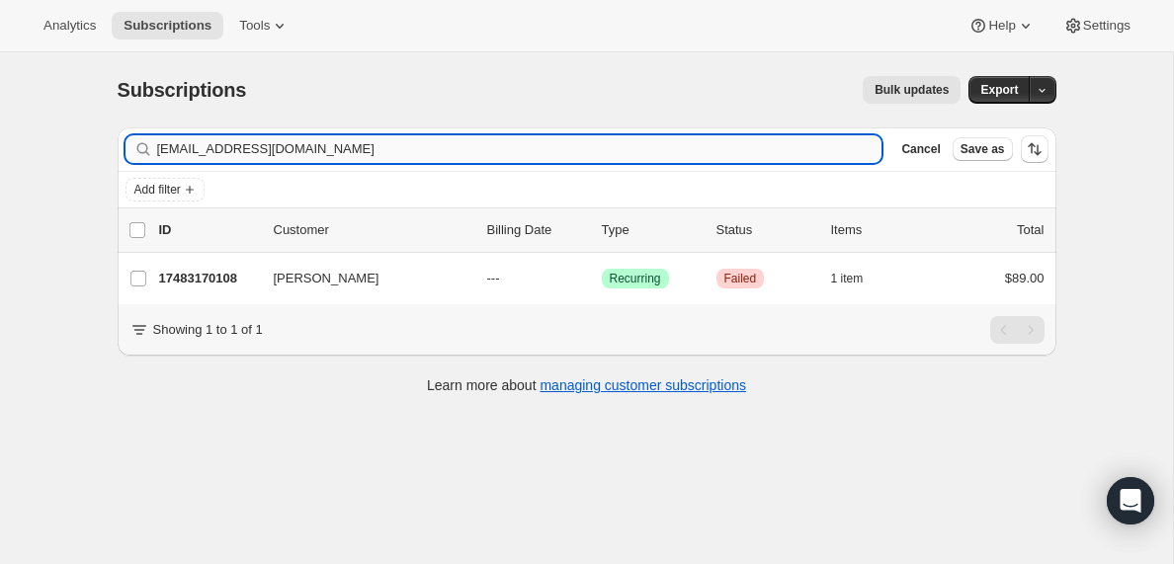
click at [326, 152] on input "[EMAIL_ADDRESS][DOMAIN_NAME]" at bounding box center [519, 149] width 725 height 28
click at [339, 154] on input "[EMAIL_ADDRESS][DOMAIN_NAME]" at bounding box center [502, 149] width 690 height 28
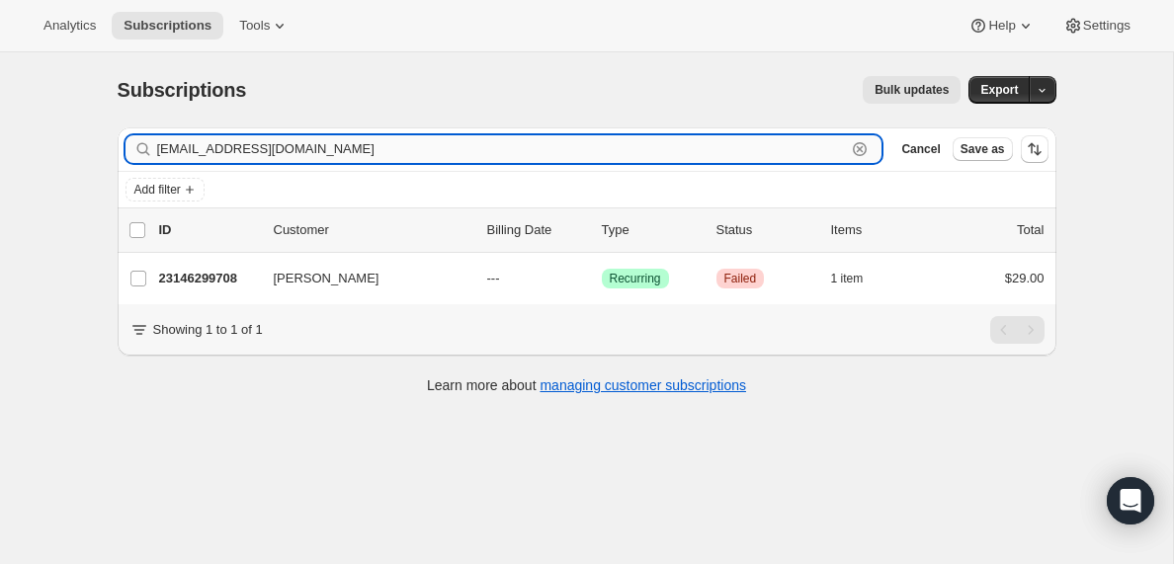
click at [339, 154] on input "[EMAIL_ADDRESS][DOMAIN_NAME]" at bounding box center [502, 149] width 690 height 28
paste input "frankthomas@harrisbaptist"
click at [320, 151] on input "[EMAIL_ADDRESS][DOMAIN_NAME]" at bounding box center [502, 149] width 690 height 28
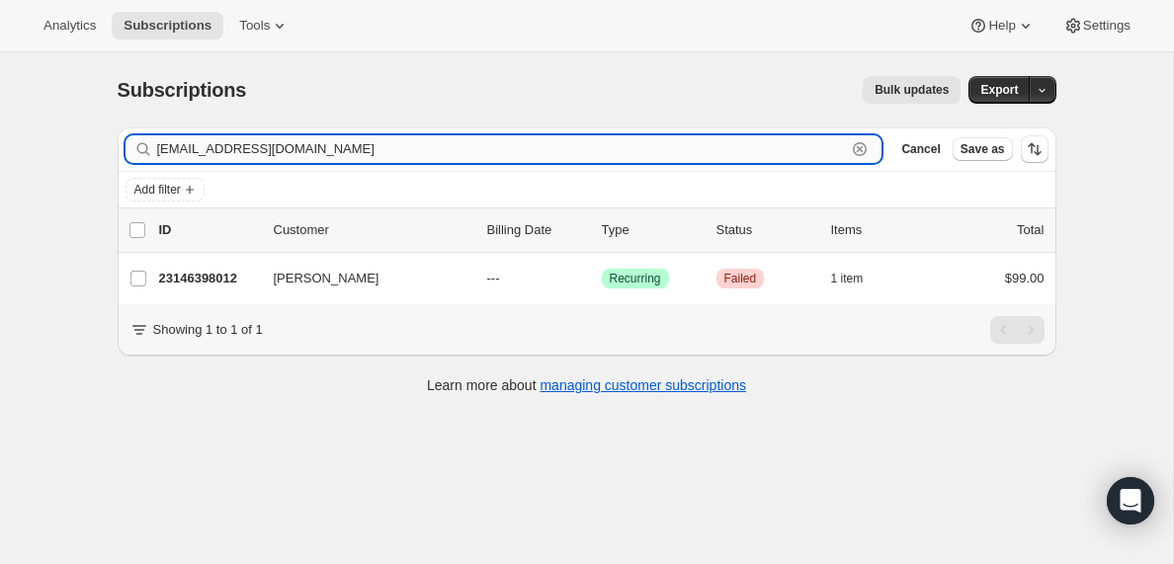
click at [320, 151] on input "[EMAIL_ADDRESS][DOMAIN_NAME]" at bounding box center [502, 149] width 690 height 28
paste input "[EMAIL_ADDRESS][DOMAIN_NAME]"
click at [382, 152] on input "[EMAIL_ADDRESS][DOMAIN_NAME]" at bounding box center [502, 149] width 690 height 28
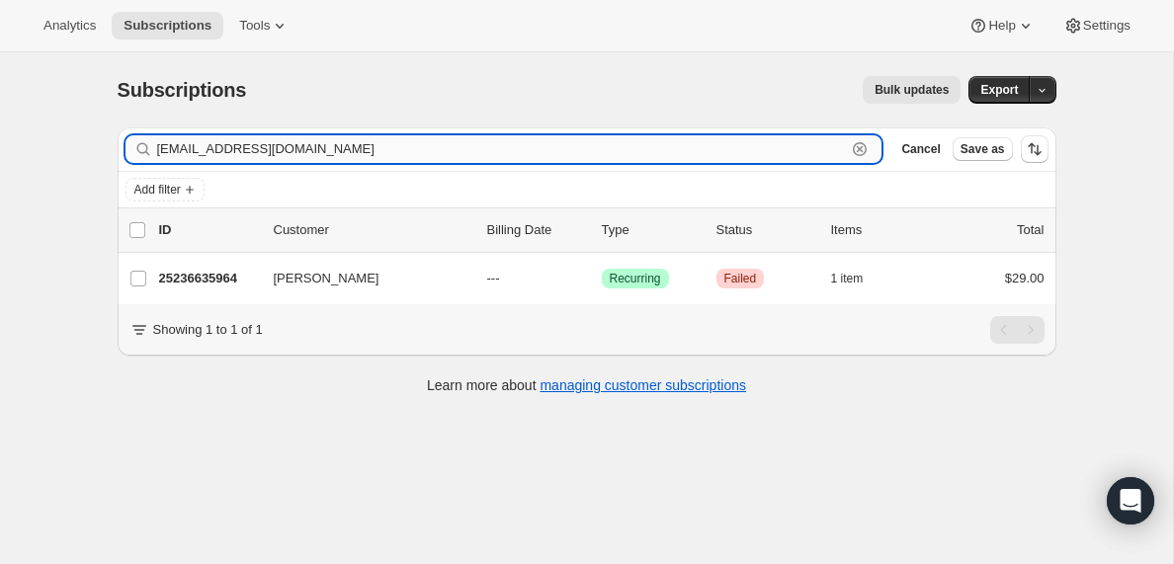
click at [382, 152] on input "[EMAIL_ADDRESS][DOMAIN_NAME]" at bounding box center [502, 149] width 690 height 28
paste input "[EMAIL_ADDRESS][DOMAIN_NAME]"
click at [296, 150] on input "[EMAIL_ADDRESS][DOMAIN_NAME]" at bounding box center [502, 149] width 690 height 28
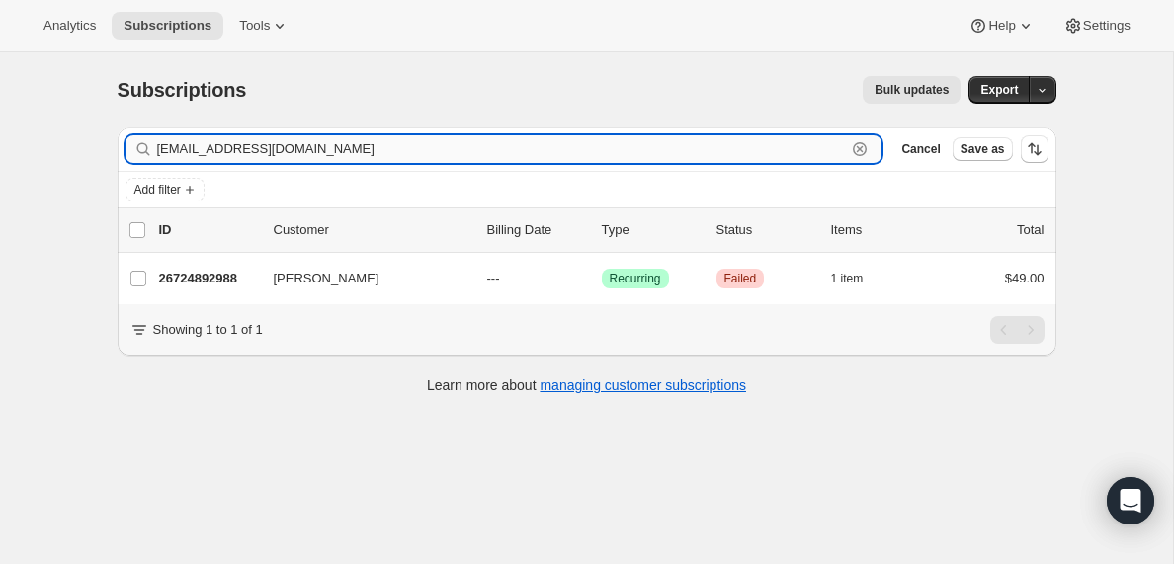
click at [296, 150] on input "[EMAIL_ADDRESS][DOMAIN_NAME]" at bounding box center [502, 149] width 690 height 28
paste input "[EMAIL_ADDRESS]"
click at [274, 149] on input "[EMAIL_ADDRESS][DOMAIN_NAME]" at bounding box center [502, 149] width 690 height 28
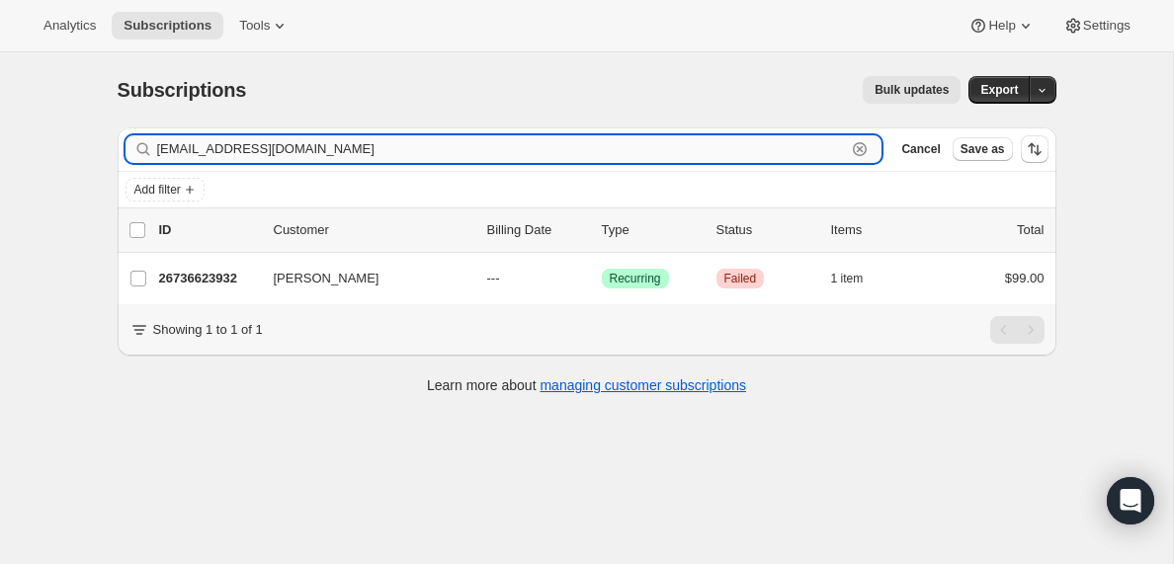
click at [274, 149] on input "[EMAIL_ADDRESS][DOMAIN_NAME]" at bounding box center [502, 149] width 690 height 28
paste input "dmyfdallas"
click at [268, 138] on input "[EMAIL_ADDRESS][DOMAIN_NAME]" at bounding box center [502, 149] width 690 height 28
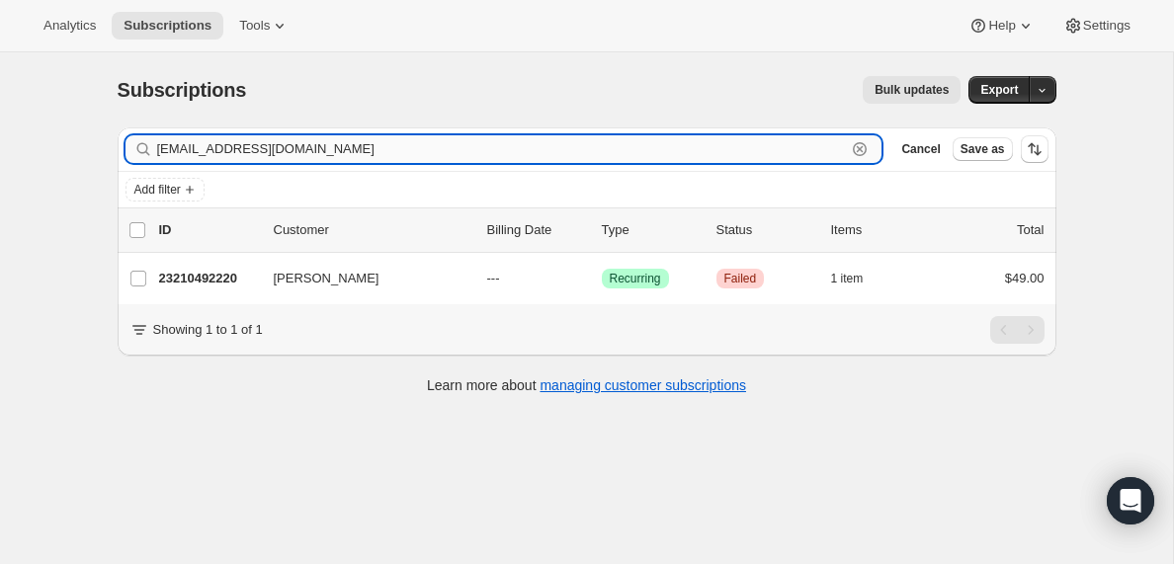
click at [268, 138] on input "[EMAIL_ADDRESS][DOMAIN_NAME]" at bounding box center [502, 149] width 690 height 28
paste input "anaana123456@hot"
click at [248, 159] on input "[EMAIL_ADDRESS][DOMAIN_NAME]" at bounding box center [502, 149] width 690 height 28
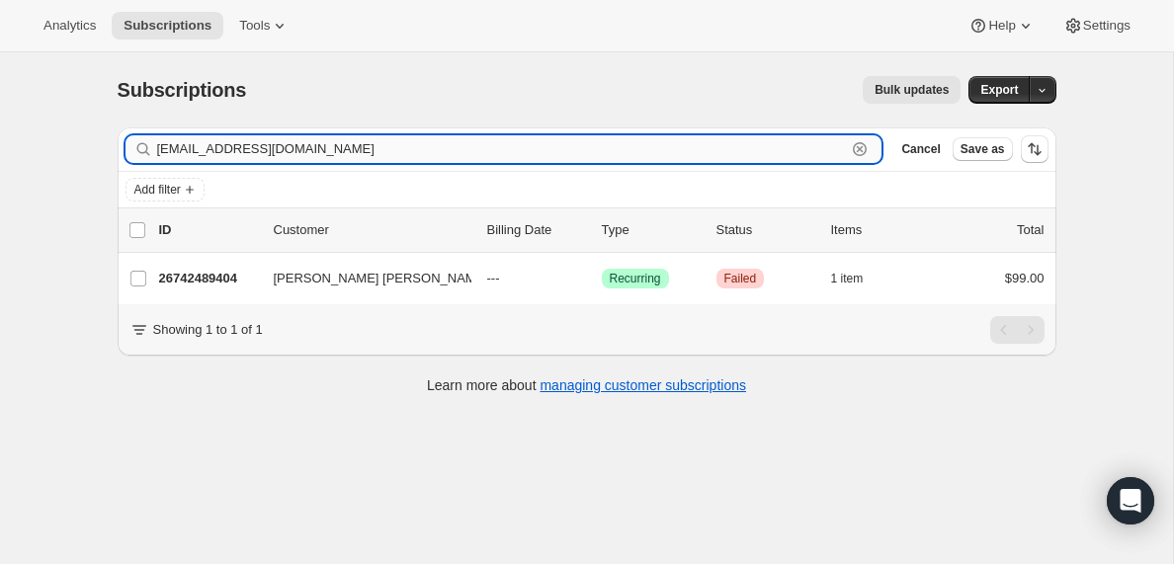
paste input "jjthagreat74@g"
click at [258, 148] on input "[EMAIL_ADDRESS][DOMAIN_NAME]" at bounding box center [502, 149] width 690 height 28
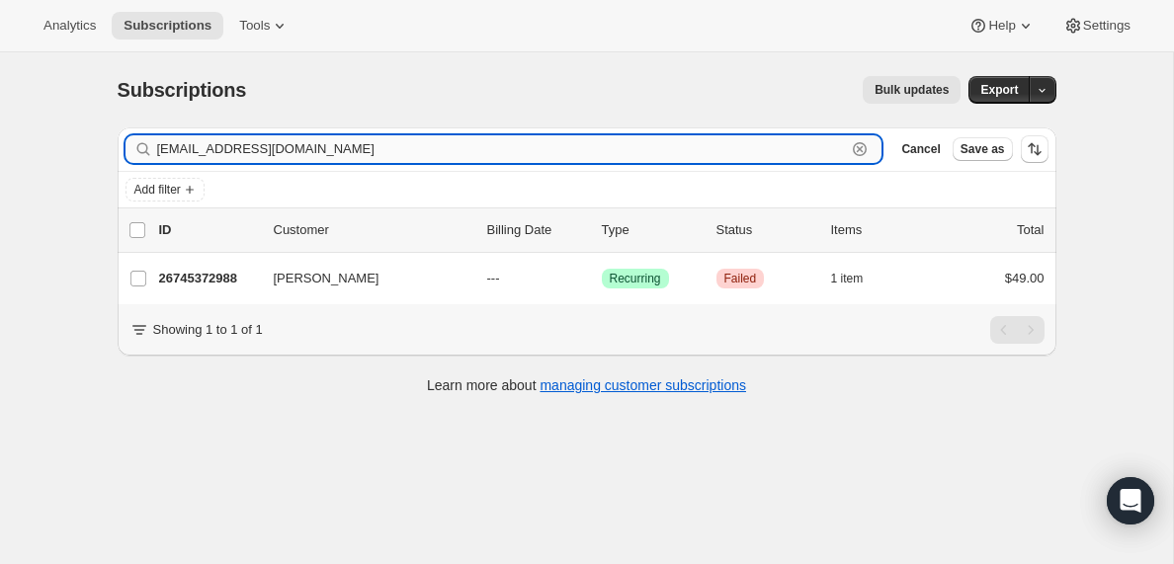
paste input "grace.kaifa25"
click at [224, 147] on input "[EMAIL_ADDRESS][DOMAIN_NAME]" at bounding box center [502, 149] width 690 height 28
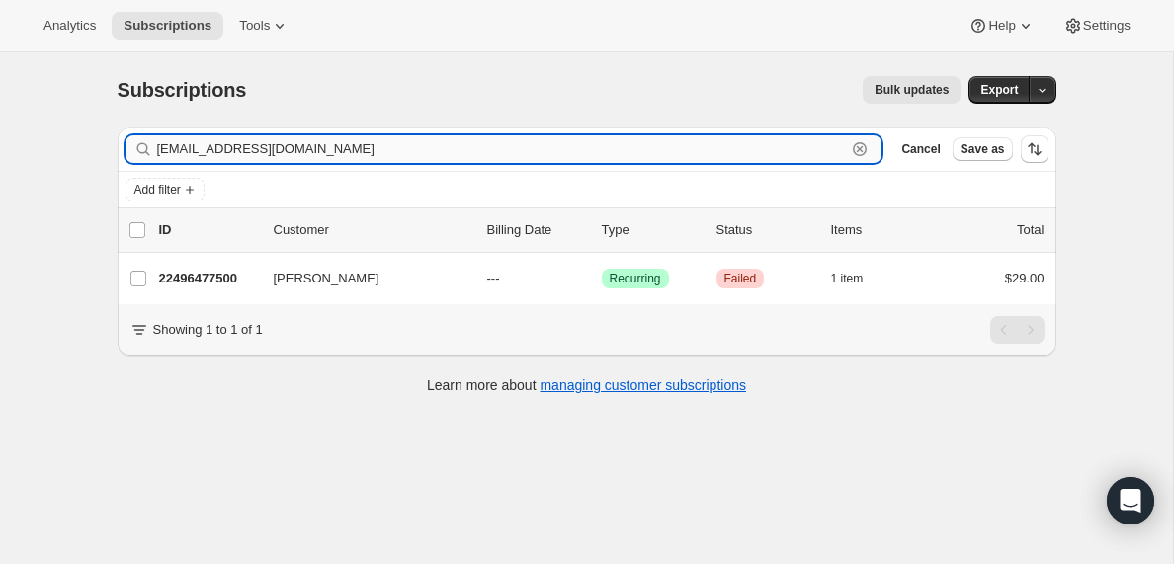
paste input "terrancelculp"
type input "[EMAIL_ADDRESS][DOMAIN_NAME]"
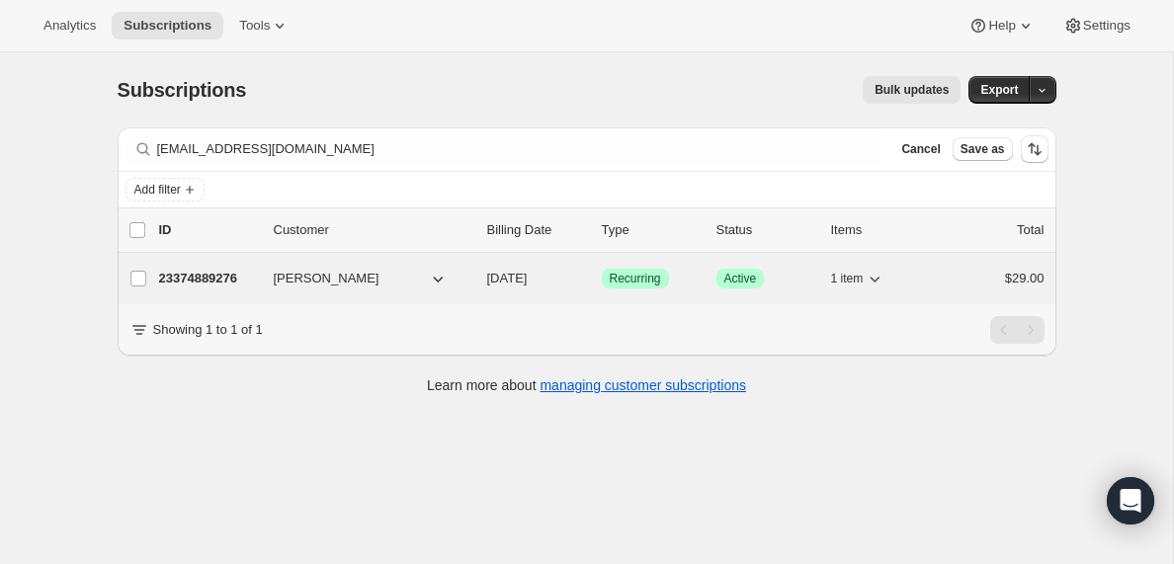
click at [197, 282] on p "23374889276" at bounding box center [208, 279] width 99 height 20
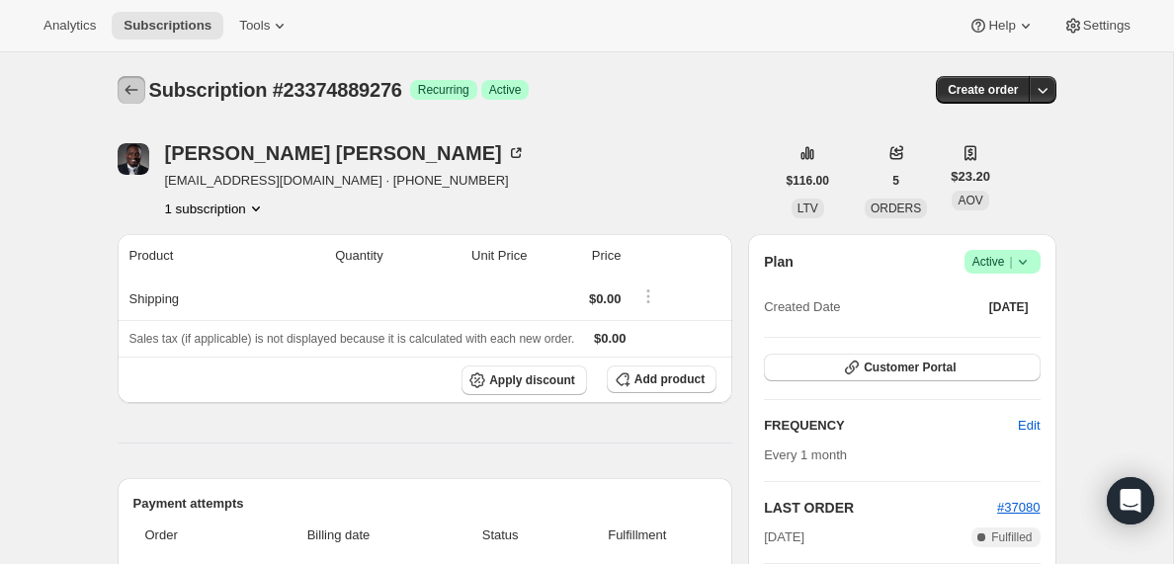
click at [128, 87] on icon "Subscriptions" at bounding box center [131, 90] width 13 height 10
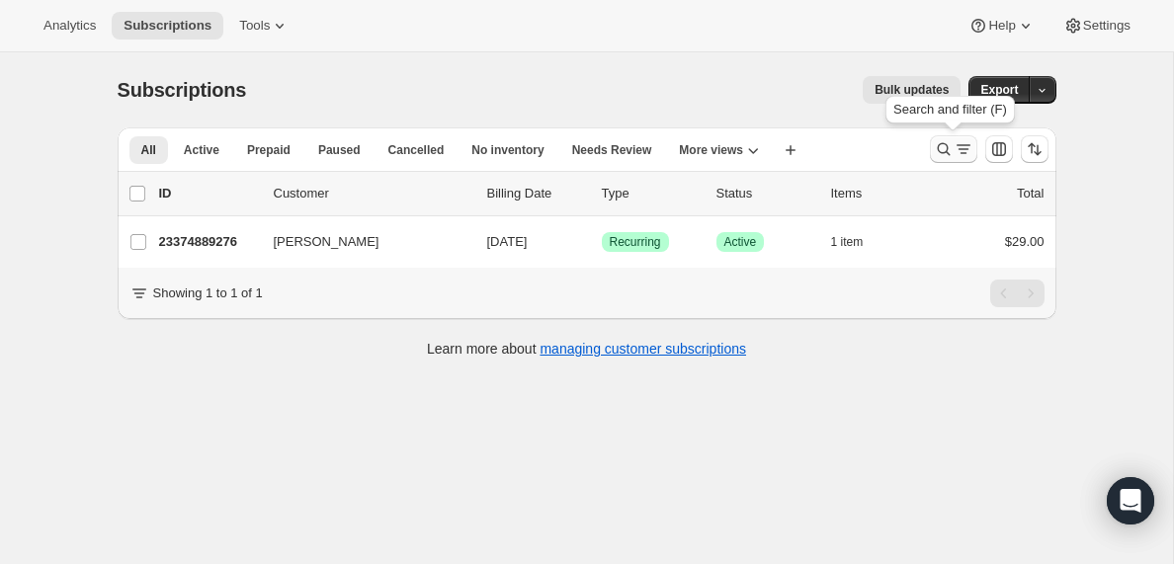
click at [958, 153] on icon "Search and filter results" at bounding box center [964, 149] width 20 height 20
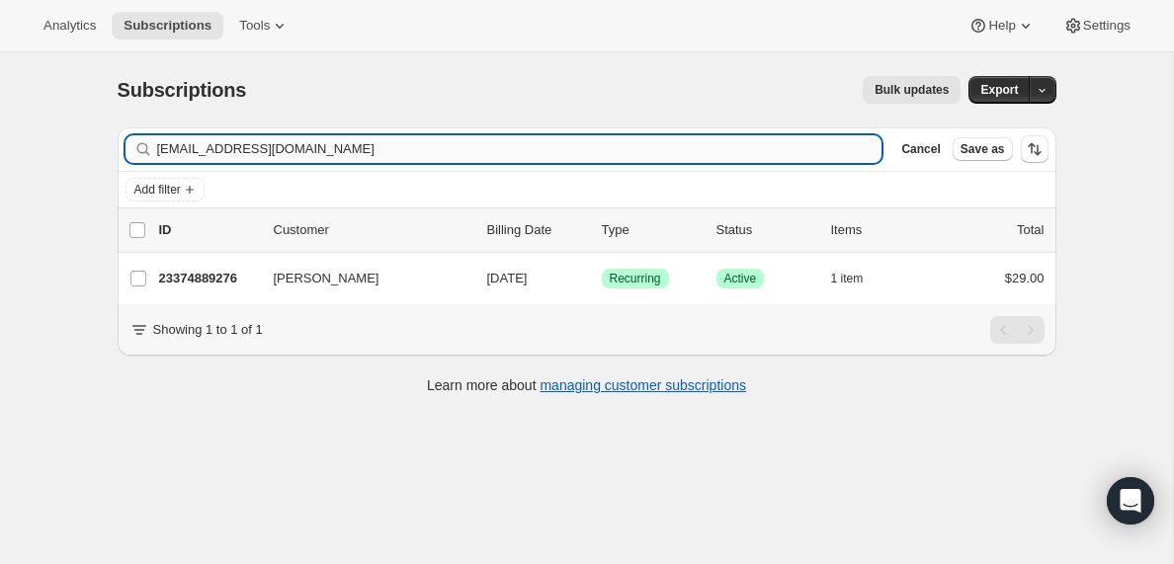
click at [320, 150] on input "[EMAIL_ADDRESS][DOMAIN_NAME]" at bounding box center [519, 149] width 725 height 28
click at [223, 154] on input "[EMAIL_ADDRESS][DOMAIN_NAME]" at bounding box center [502, 149] width 690 height 28
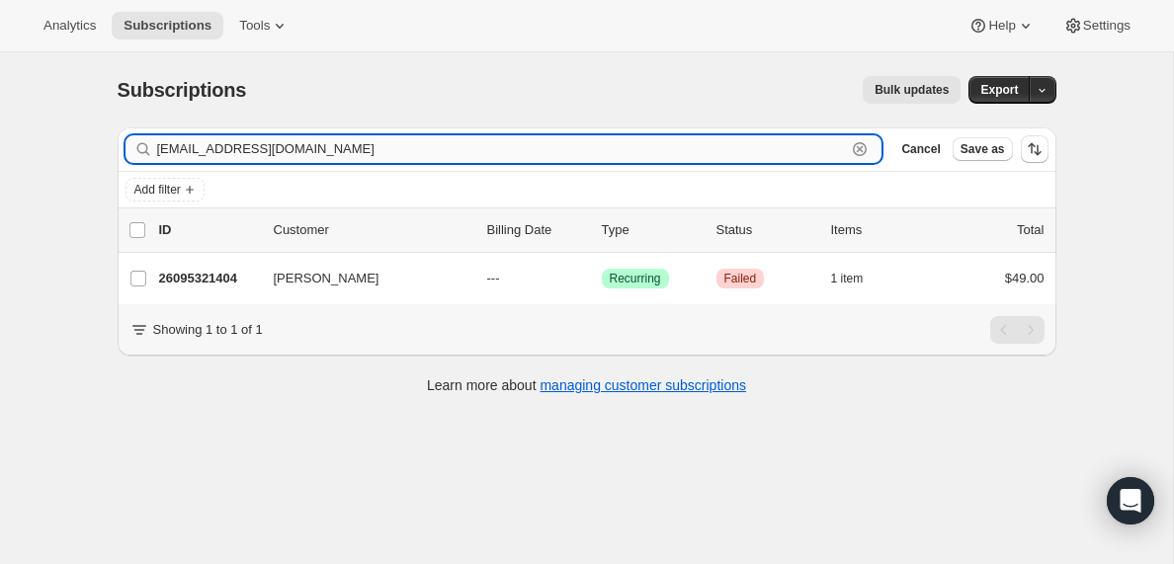
click at [223, 154] on input "[EMAIL_ADDRESS][DOMAIN_NAME]" at bounding box center [502, 149] width 690 height 28
paste input "[EMAIL_ADDRESS][DOMAIN_NAME]"
click at [221, 153] on input "[EMAIL_ADDRESS][DOMAIN_NAME]" at bounding box center [502, 149] width 690 height 28
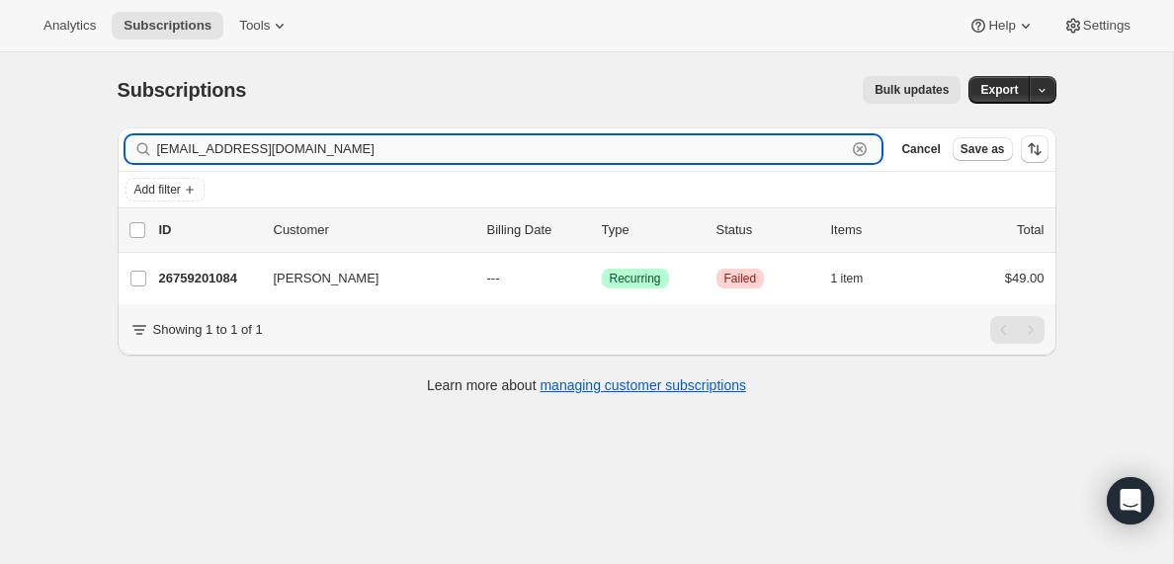
click at [221, 153] on input "[EMAIL_ADDRESS][DOMAIN_NAME]" at bounding box center [502, 149] width 690 height 28
paste input "aaliyahmack78@y"
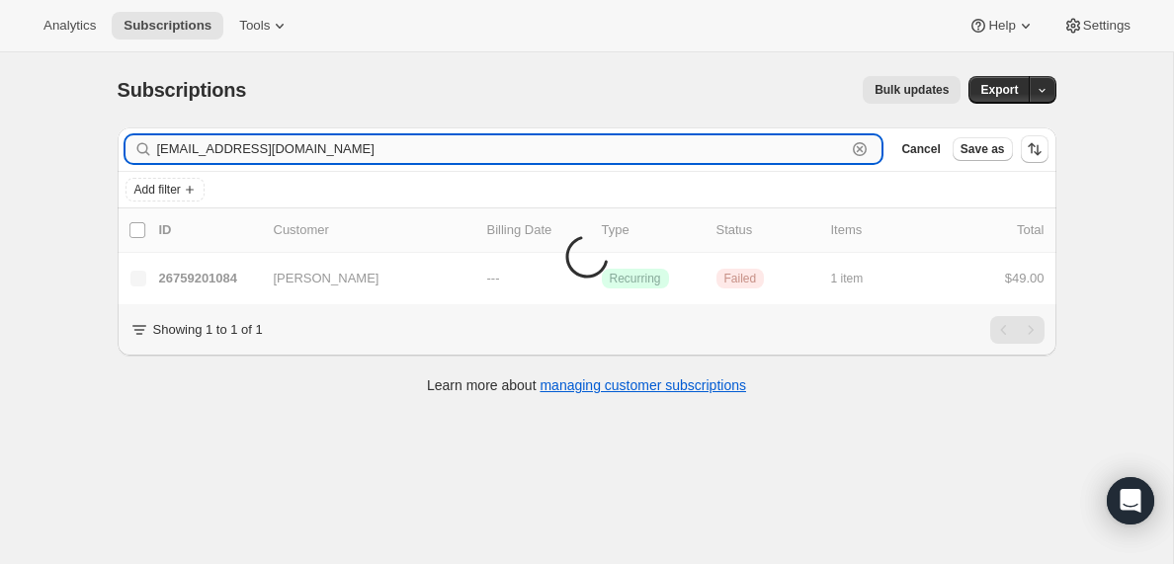
type input "[EMAIL_ADDRESS][DOMAIN_NAME]"
